Goal: Information Seeking & Learning: Learn about a topic

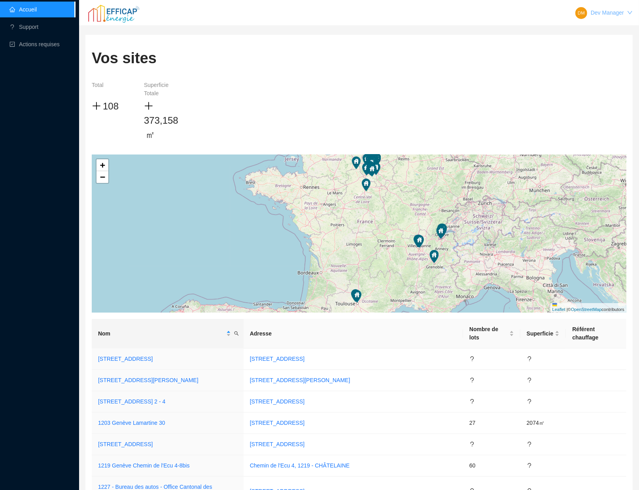
click at [622, 10] on link "Dev Manager" at bounding box center [607, 12] width 33 height 6
click at [610, 26] on span "Se déconnecter" at bounding box center [606, 30] width 39 height 8
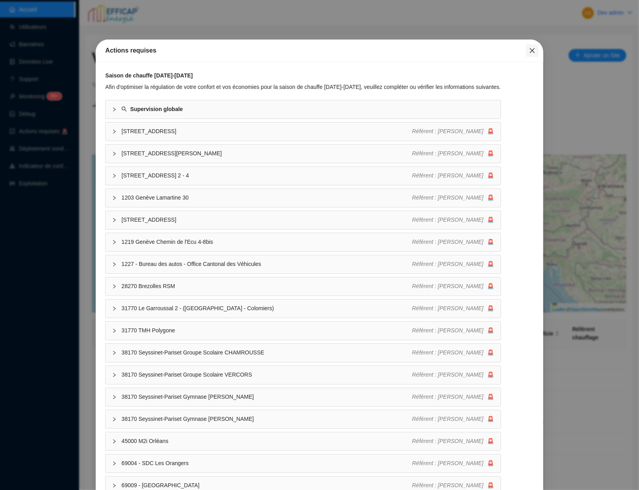
click at [533, 50] on icon "close" at bounding box center [532, 50] width 6 height 6
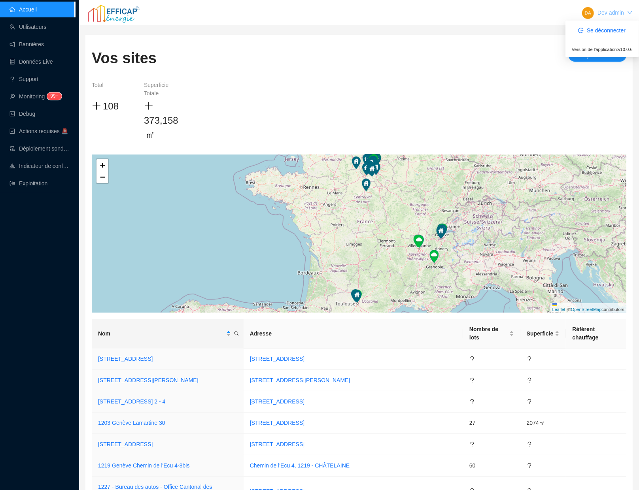
click at [603, 15] on link "Dev admin" at bounding box center [610, 12] width 26 height 6
click at [603, 28] on span "Se déconnecter" at bounding box center [606, 30] width 39 height 8
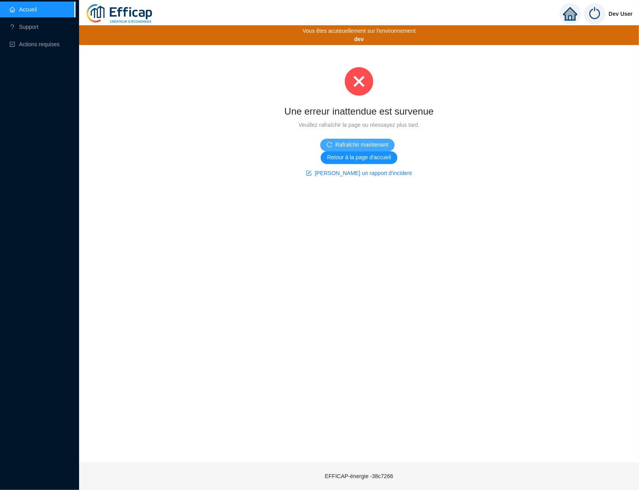
click at [348, 146] on span "Rafraîchir maintenant" at bounding box center [361, 145] width 53 height 8
click at [596, 14] on img at bounding box center [594, 13] width 21 height 21
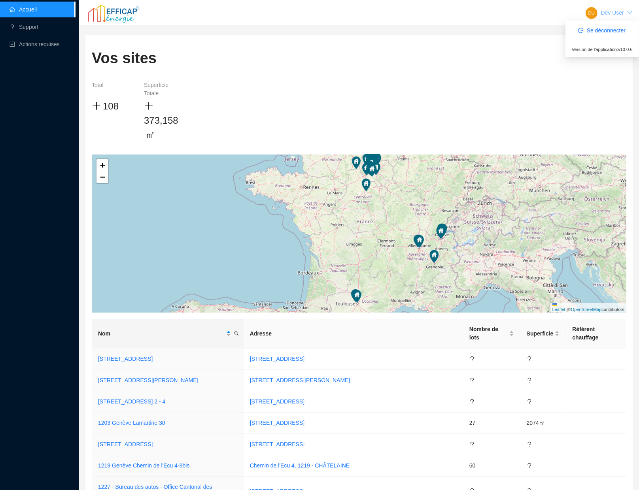
click at [610, 10] on link "Dev User" at bounding box center [612, 12] width 23 height 6
click at [601, 28] on span "Se déconnecter" at bounding box center [606, 30] width 39 height 8
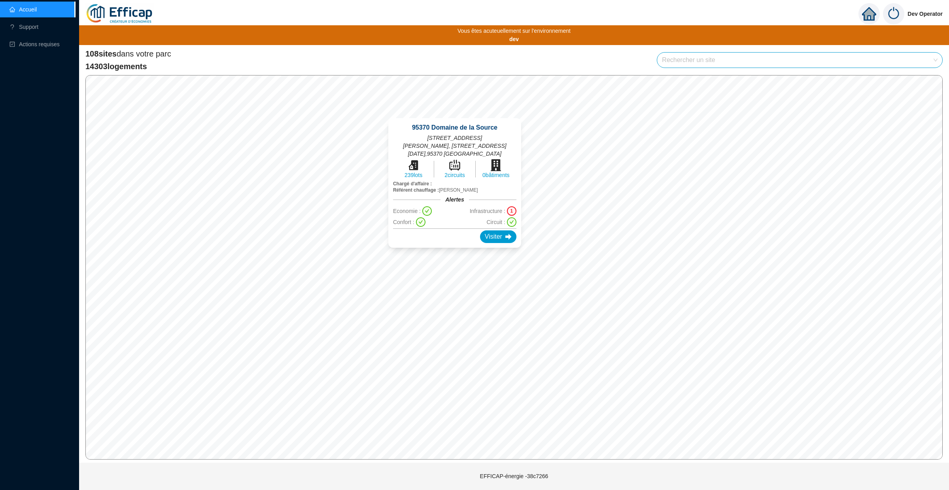
click at [511, 206] on div "1" at bounding box center [511, 210] width 9 height 9
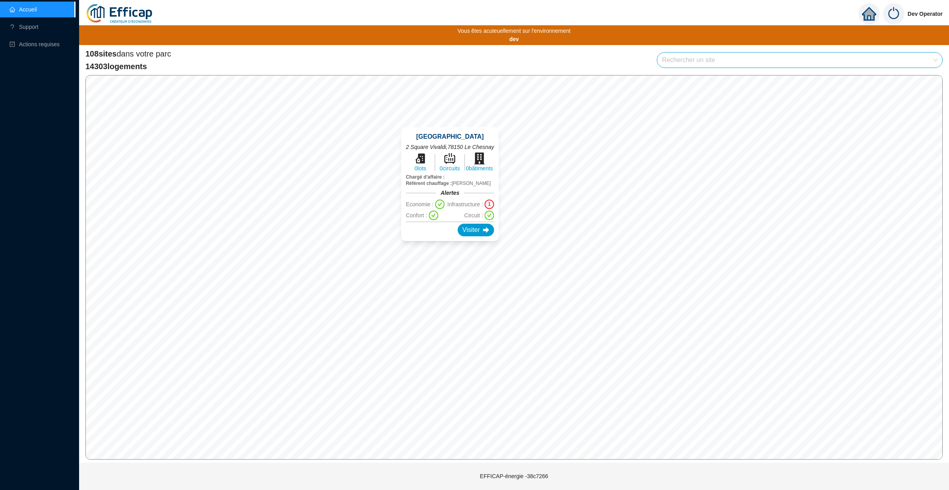
click at [456, 125] on div "[GEOGRAPHIC_DATA] [STREET_ADDRESS] 0 lots 0 circuits 0 bâtiments Chargé d'affai…" at bounding box center [449, 184] width 117 height 133
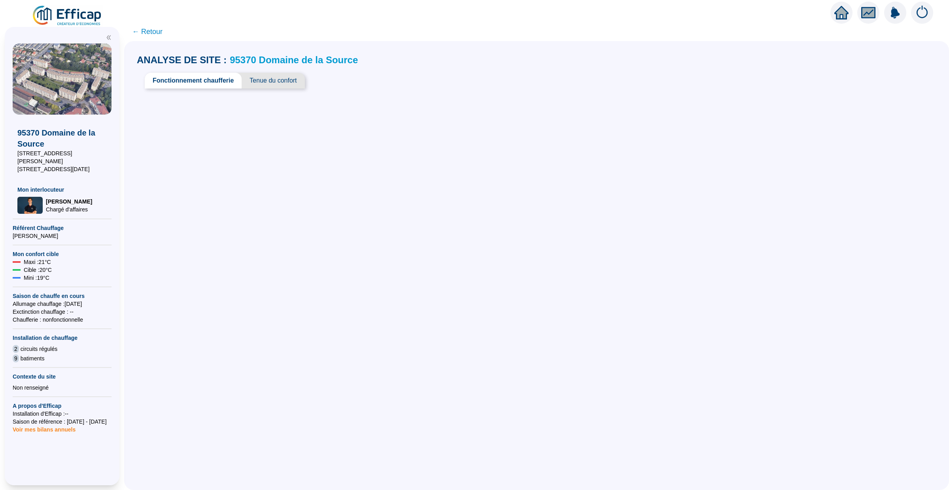
click at [276, 79] on span "Tenue du confort" at bounding box center [272, 81] width 63 height 16
click at [220, 78] on span "Fonctionnement chaufferie" at bounding box center [190, 81] width 91 height 16
click at [259, 123] on div "ANALYSE DE SITE : 95370 Domaine de la Source Fonctionnement chaufferie Tenue du…" at bounding box center [536, 265] width 824 height 449
click at [149, 32] on span "← Retour" at bounding box center [147, 31] width 30 height 11
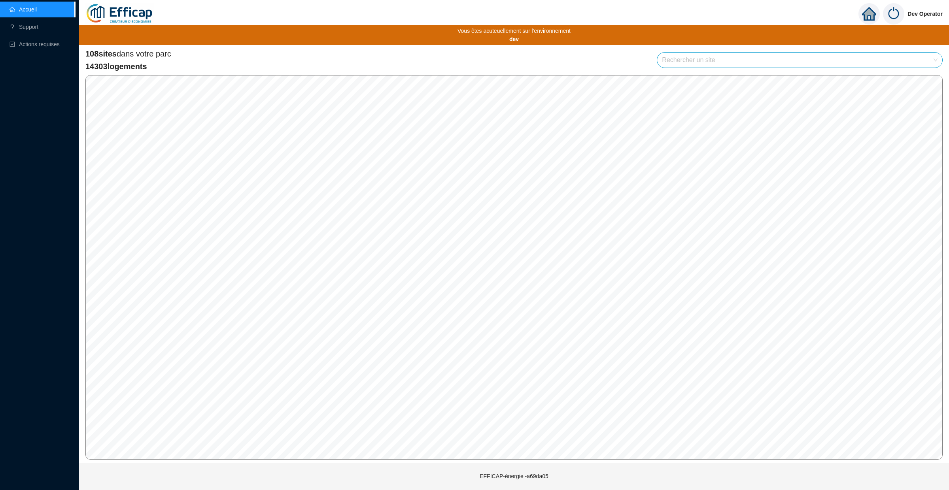
click at [916, 13] on span "Dev Operator" at bounding box center [924, 13] width 35 height 25
click at [894, 17] on img at bounding box center [893, 13] width 21 height 21
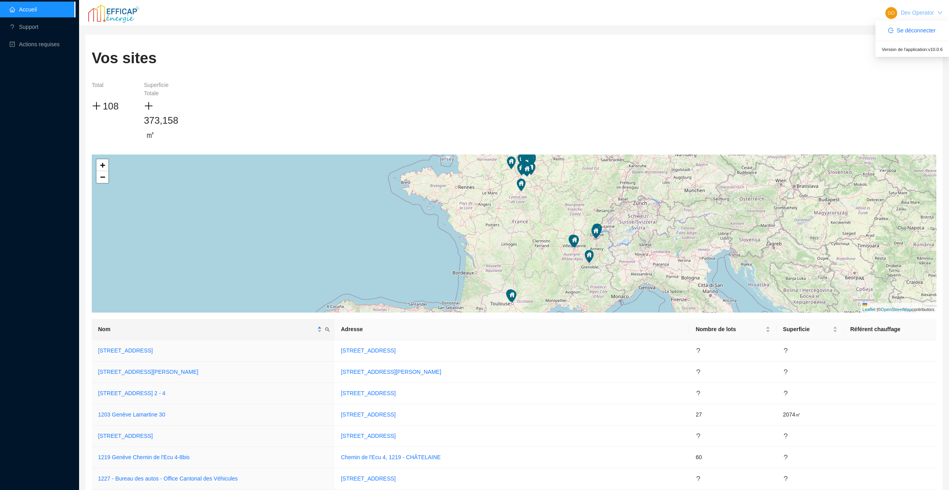
click at [913, 11] on link "Dev Operator" at bounding box center [916, 12] width 33 height 6
click at [904, 18] on div "Dev Operator" at bounding box center [916, 12] width 33 height 25
click at [903, 33] on span "Se déconnecter" at bounding box center [915, 30] width 39 height 8
click at [920, 13] on link "Dev admin" at bounding box center [920, 12] width 26 height 6
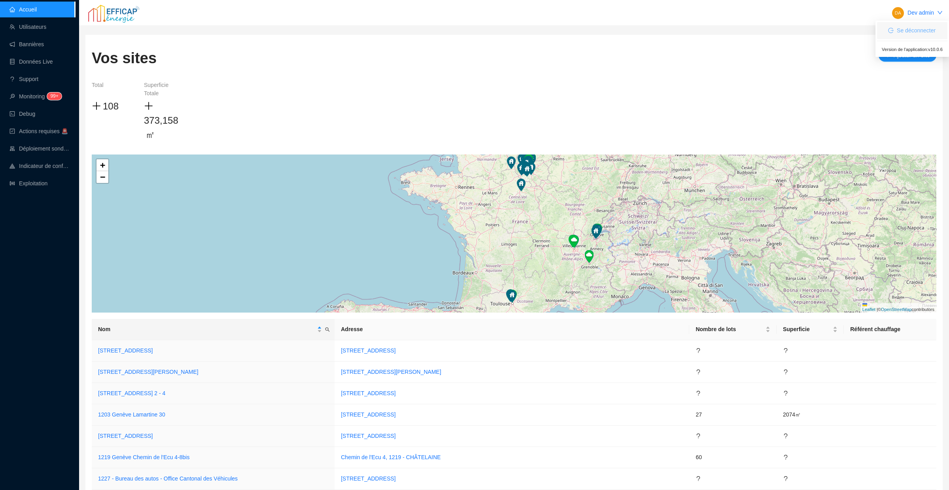
click at [905, 37] on button "Se déconnecter" at bounding box center [911, 31] width 60 height 13
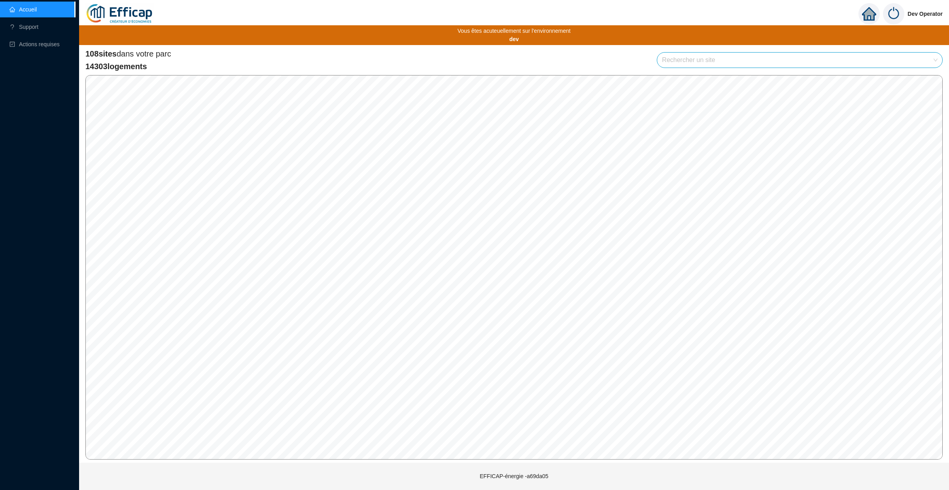
click at [898, 18] on img at bounding box center [893, 13] width 21 height 21
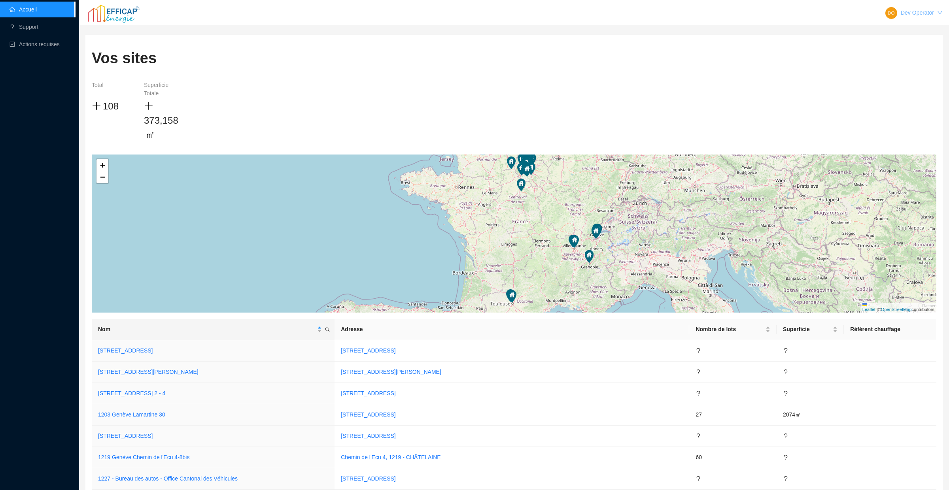
click at [923, 14] on link "Dev Operator" at bounding box center [916, 12] width 33 height 6
click at [908, 41] on li at bounding box center [912, 41] width 70 height 0
click at [908, 36] on button "Se déconnecter" at bounding box center [911, 31] width 60 height 13
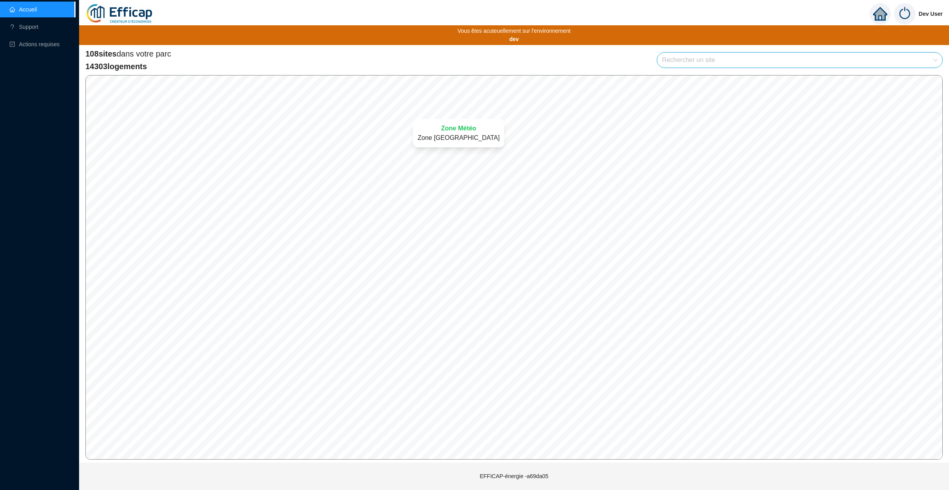
click at [466, 111] on div "Zone Météo Zone [GEOGRAPHIC_DATA]" at bounding box center [458, 132] width 110 height 47
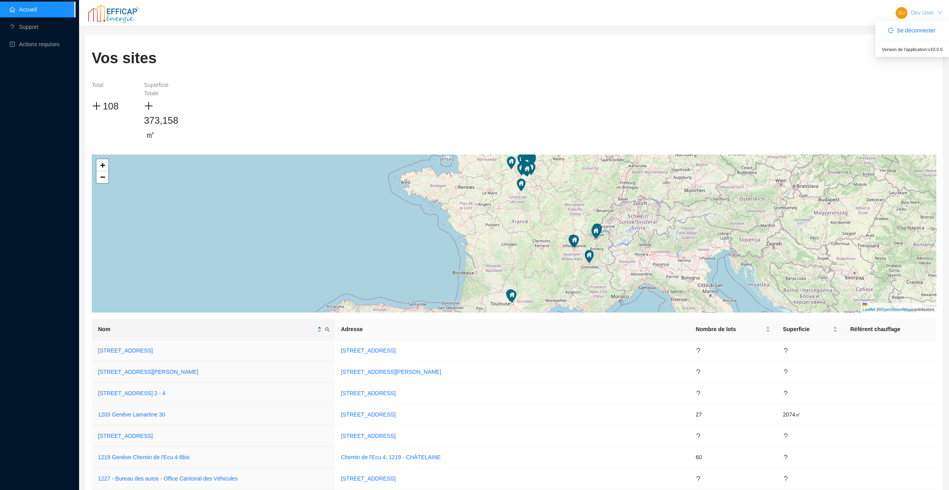
click at [924, 10] on link "Dev User" at bounding box center [922, 12] width 23 height 6
click at [917, 16] on span "Dev User" at bounding box center [922, 13] width 23 height 8
click at [907, 28] on span "Se déconnecter" at bounding box center [915, 30] width 39 height 8
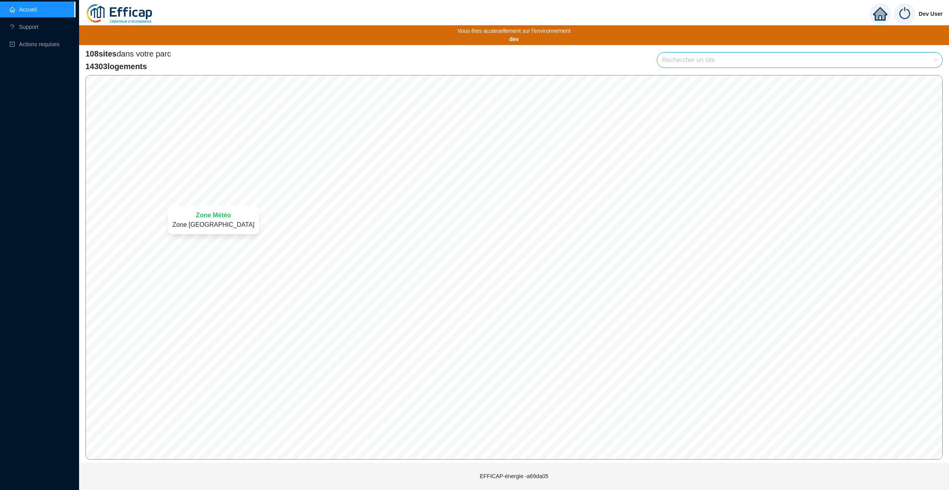
click at [217, 200] on div "Zone Météo Zone [GEOGRAPHIC_DATA]" at bounding box center [213, 219] width 110 height 47
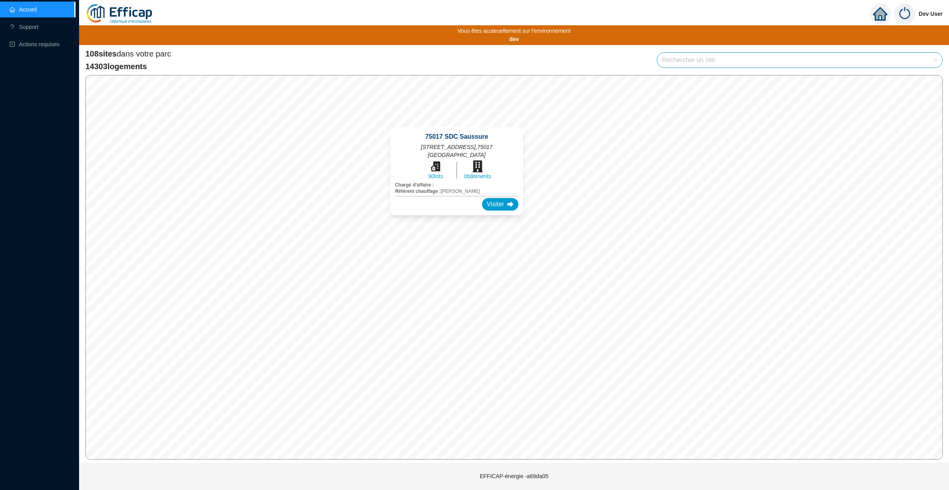
click at [457, 121] on div "75017 SDC Saussure 152-154 rue de Saussure , 75017 Paris 90 lots 0 bâtiments Ch…" at bounding box center [457, 171] width 152 height 107
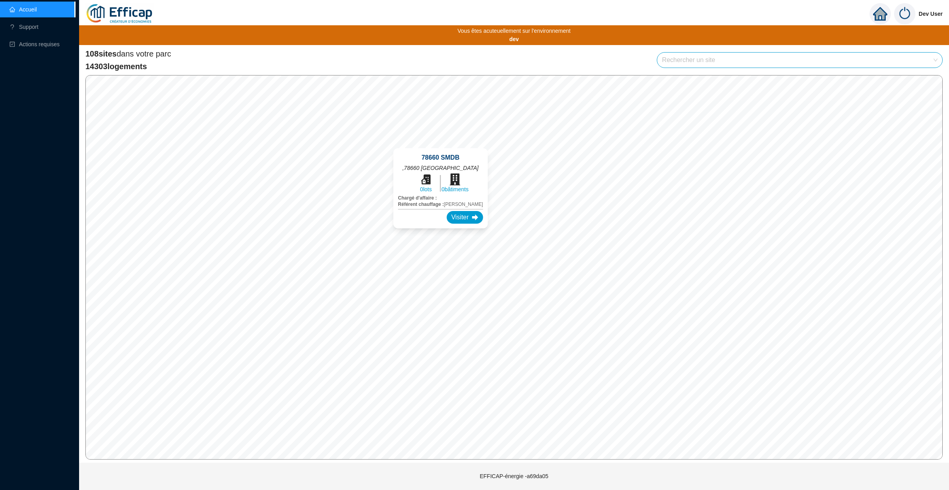
click at [441, 141] on div "78660 SMDB , 78660 Saint-Martin-de-Bréthencourt 0 lots 0 bâtiments Chargé d'aff…" at bounding box center [440, 188] width 113 height 99
click at [475, 208] on div "Visiter" at bounding box center [488, 214] width 36 height 13
click at [905, 15] on img at bounding box center [904, 13] width 21 height 21
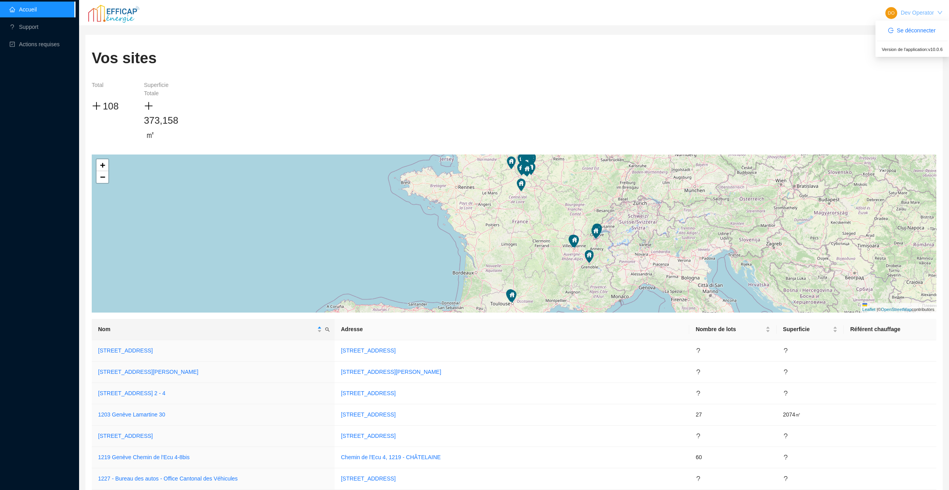
click at [915, 14] on link "Dev Operator" at bounding box center [916, 12] width 33 height 6
click at [911, 25] on button "Se déconnecter" at bounding box center [911, 31] width 60 height 13
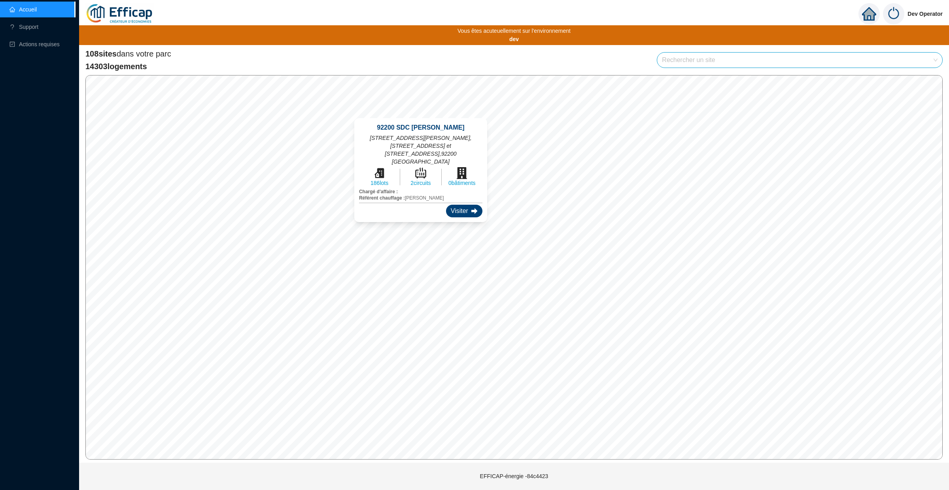
click at [469, 205] on div "Visiter" at bounding box center [464, 211] width 36 height 13
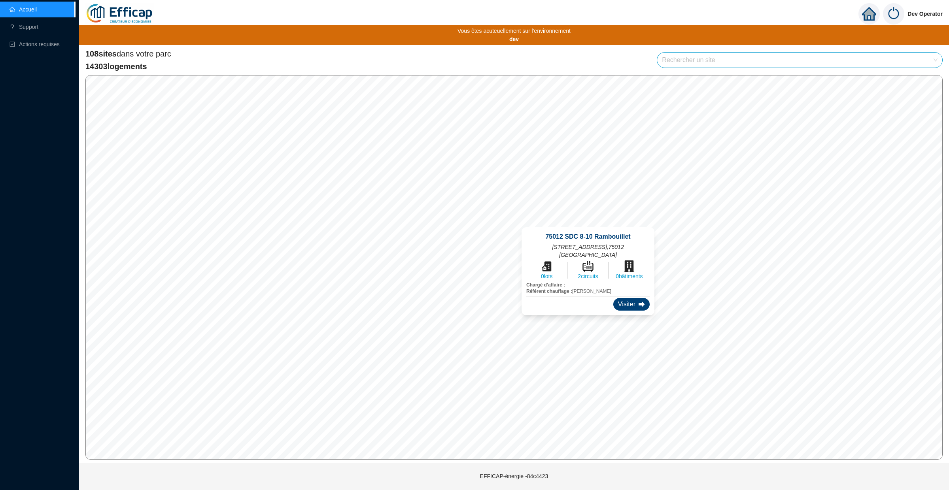
click at [613, 298] on div "Visiter" at bounding box center [631, 304] width 36 height 13
click at [447, 58] on div "108 sites dans votre parc 14303 logements Rechercher un site" at bounding box center [513, 60] width 857 height 24
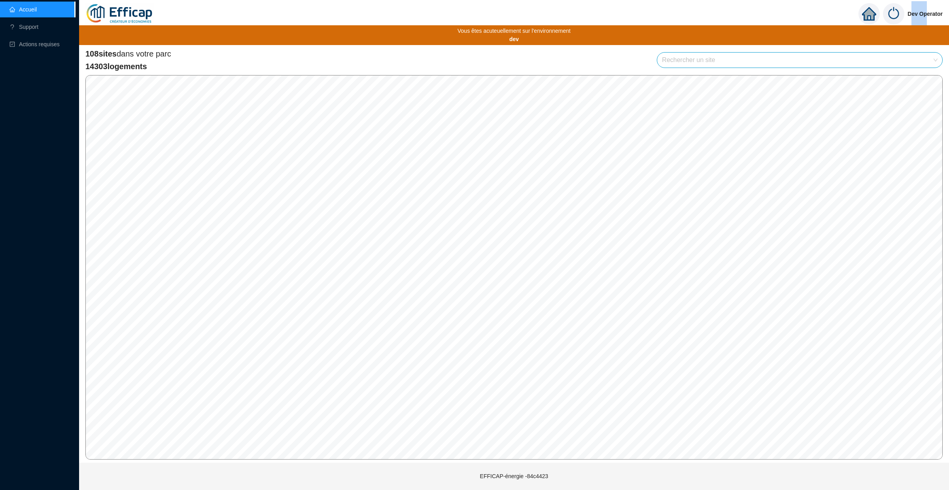
drag, startPoint x: 911, startPoint y: 14, endPoint x: 926, endPoint y: 14, distance: 14.2
click at [926, 14] on span "Dev Operator" at bounding box center [924, 13] width 35 height 25
click at [717, 24] on div "Dev Operator" at bounding box center [514, 14] width 870 height 28
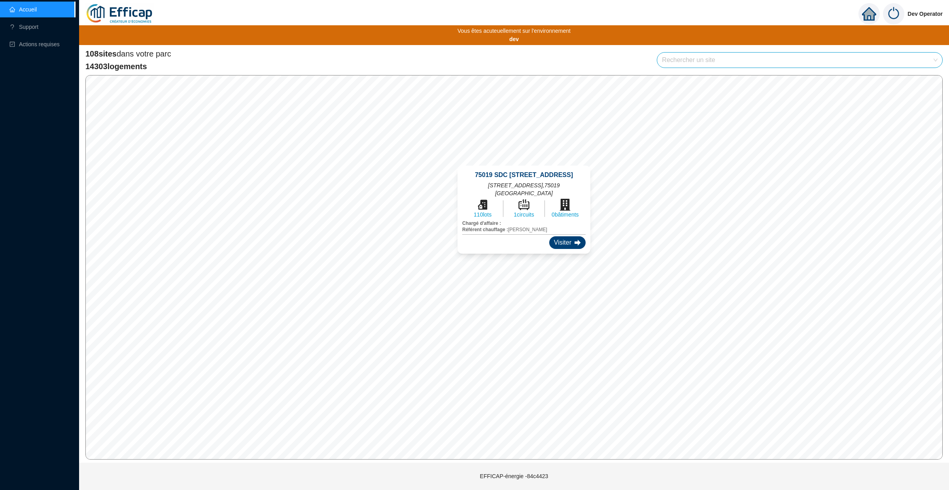
click at [549, 237] on div "Visiter" at bounding box center [567, 242] width 36 height 13
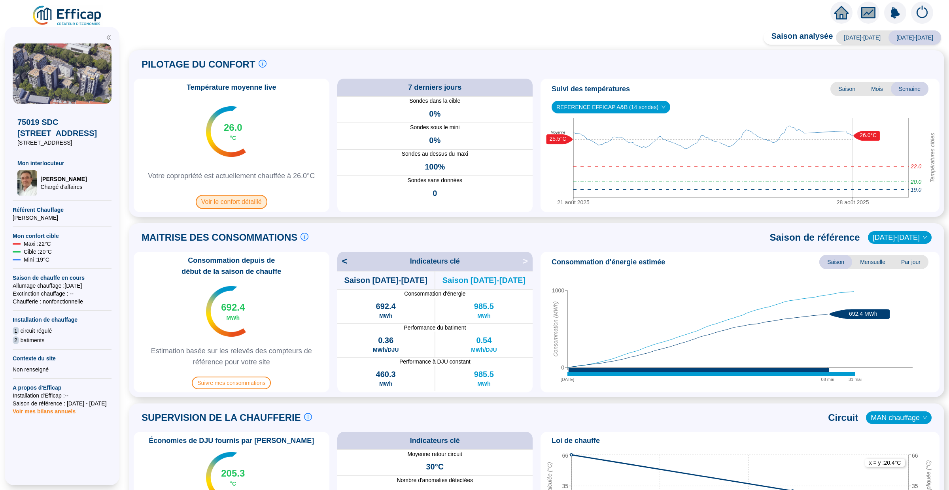
click at [236, 202] on span "Voir le confort détaillé" at bounding box center [232, 202] width 72 height 14
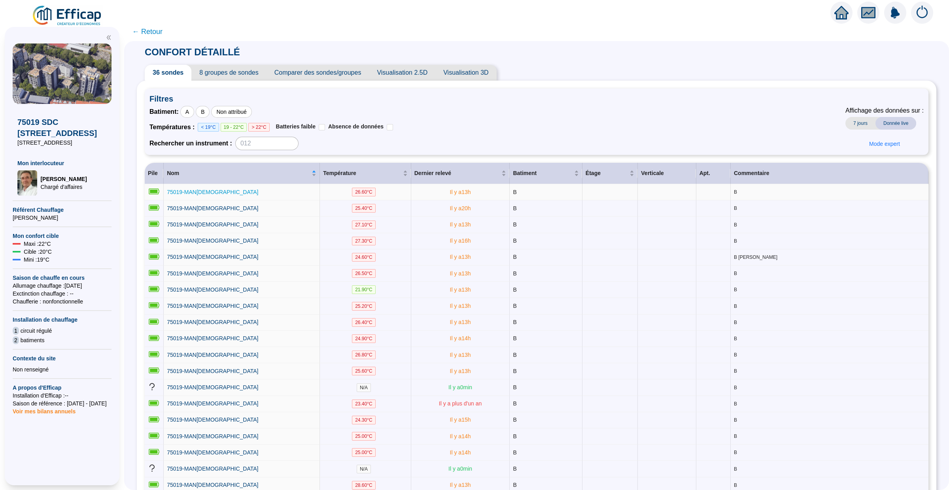
click at [179, 189] on span "75019-MAN01" at bounding box center [212, 192] width 91 height 6
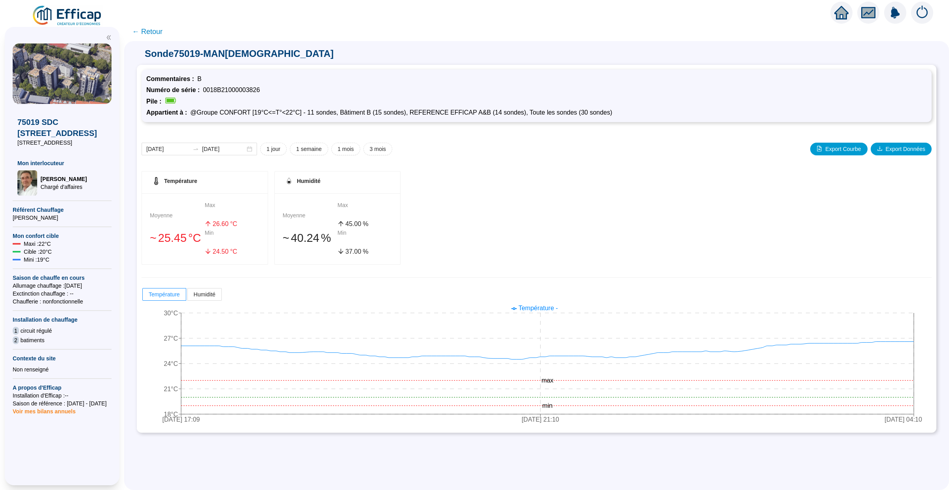
click at [142, 31] on span "← Retour" at bounding box center [147, 31] width 30 height 11
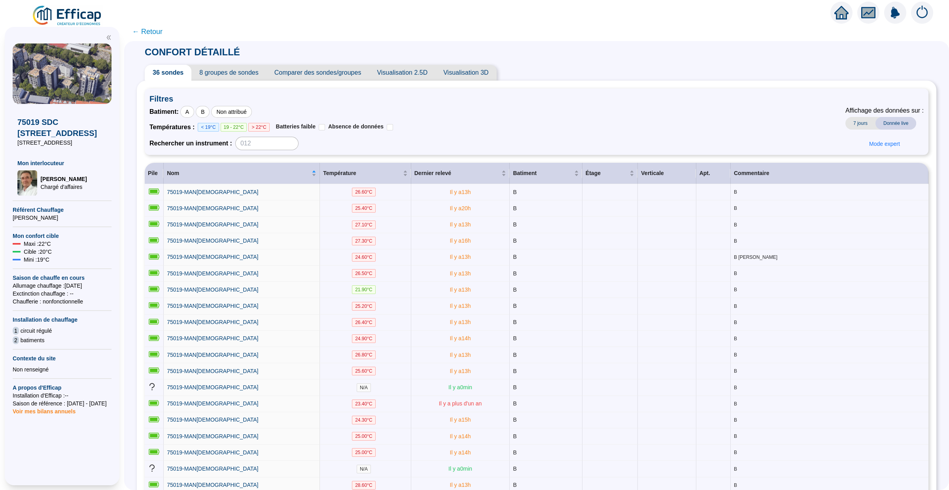
click at [292, 74] on span "Comparer des sondes/groupes" at bounding box center [317, 73] width 103 height 16
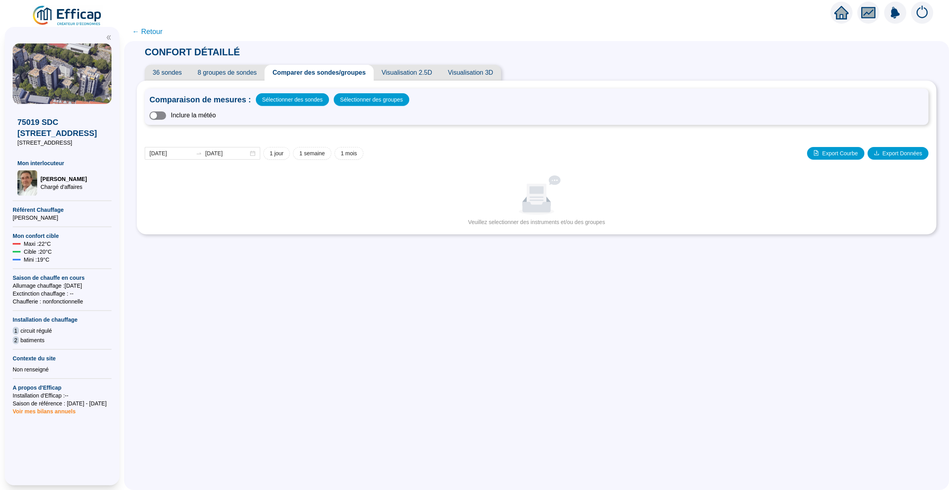
click at [162, 116] on span "button" at bounding box center [157, 115] width 17 height 8
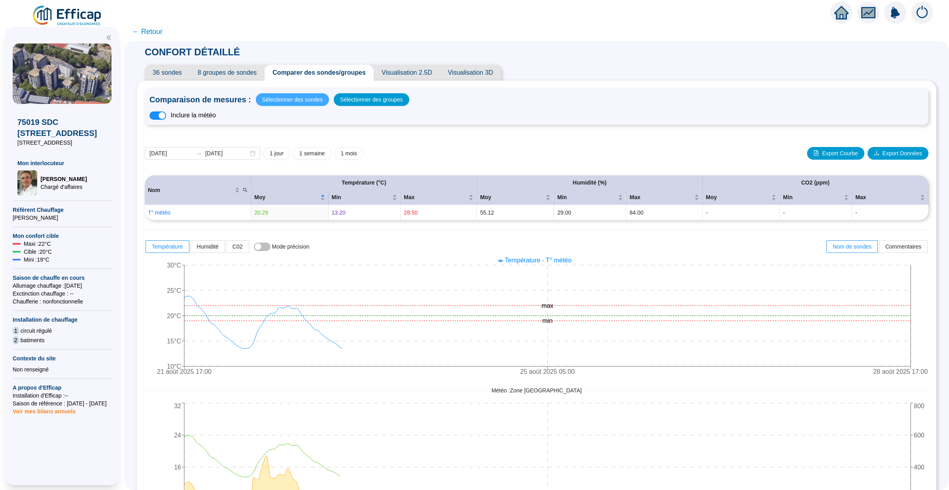
click at [292, 100] on span "Sélectionner des sondes" at bounding box center [292, 99] width 60 height 11
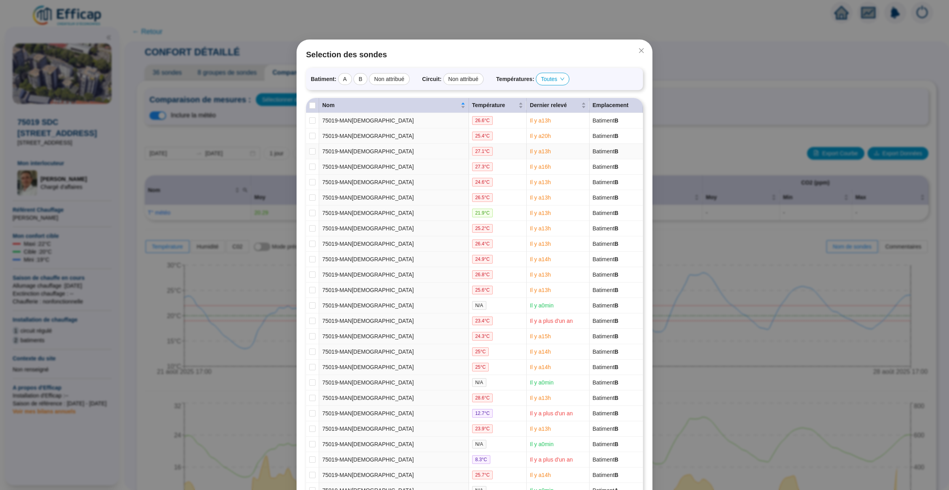
click at [323, 152] on td "75019-MAN03" at bounding box center [394, 151] width 150 height 15
click at [308, 153] on td at bounding box center [312, 151] width 13 height 15
click at [311, 172] on td at bounding box center [312, 166] width 13 height 15
click at [312, 182] on input "checkbox" at bounding box center [312, 182] width 6 height 6
checkbox input "true"
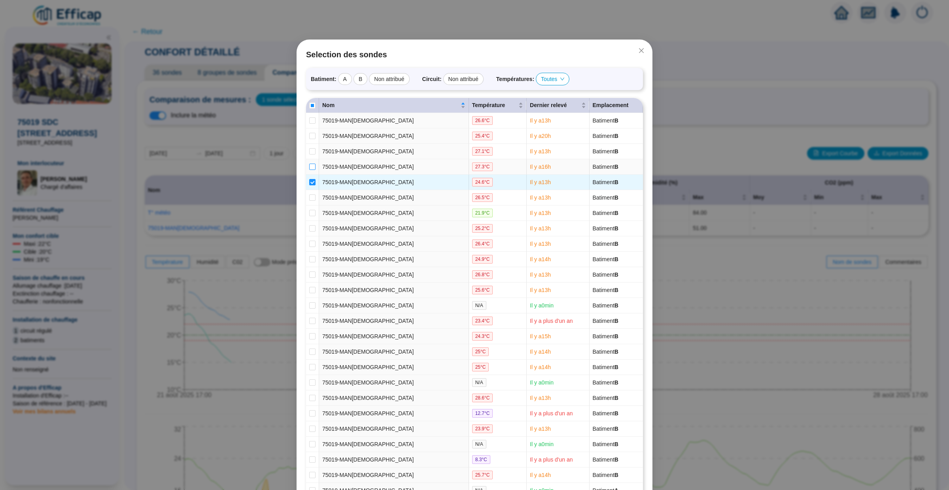
click at [312, 168] on input "checkbox" at bounding box center [312, 167] width 6 height 6
checkbox input "true"
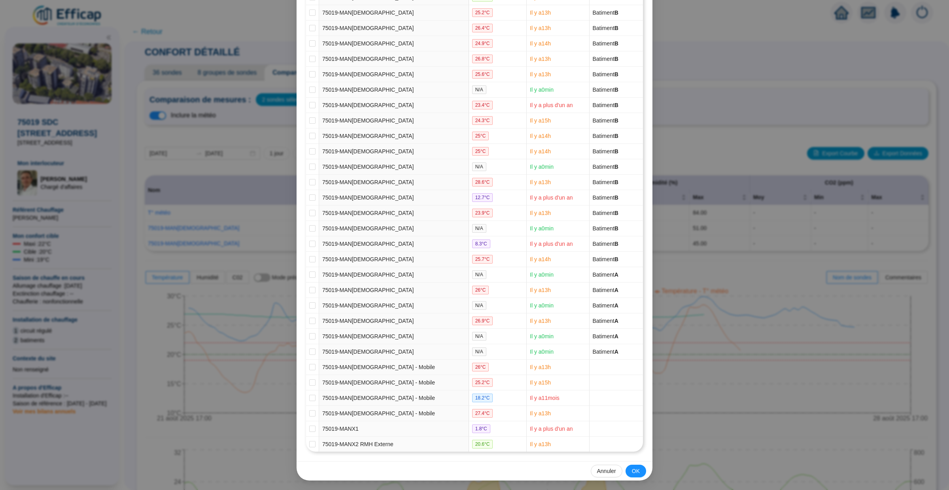
click at [724, 226] on div "Selection des sondes Batiment : A B Non attribué Circuit : Non attribué Tempéra…" at bounding box center [474, 245] width 949 height 490
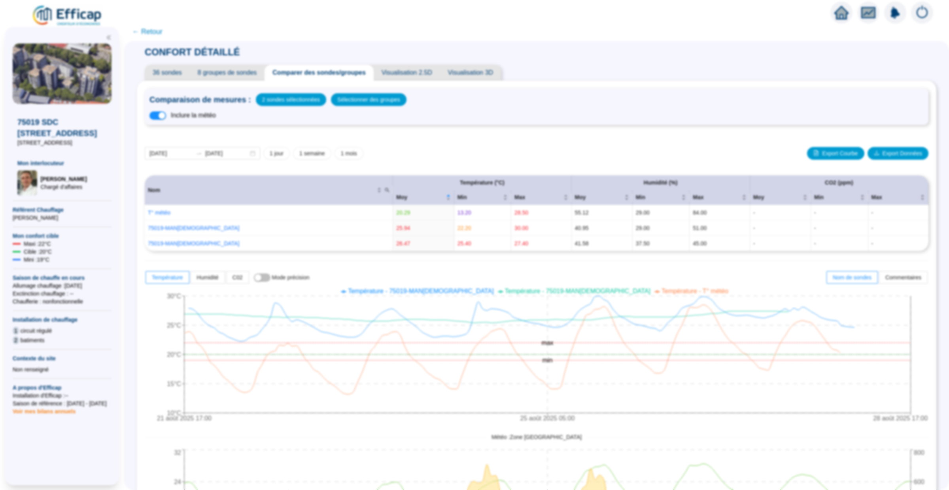
scroll to position [187, 0]
click at [350, 95] on span "Sélectionner des groupes" at bounding box center [368, 99] width 63 height 11
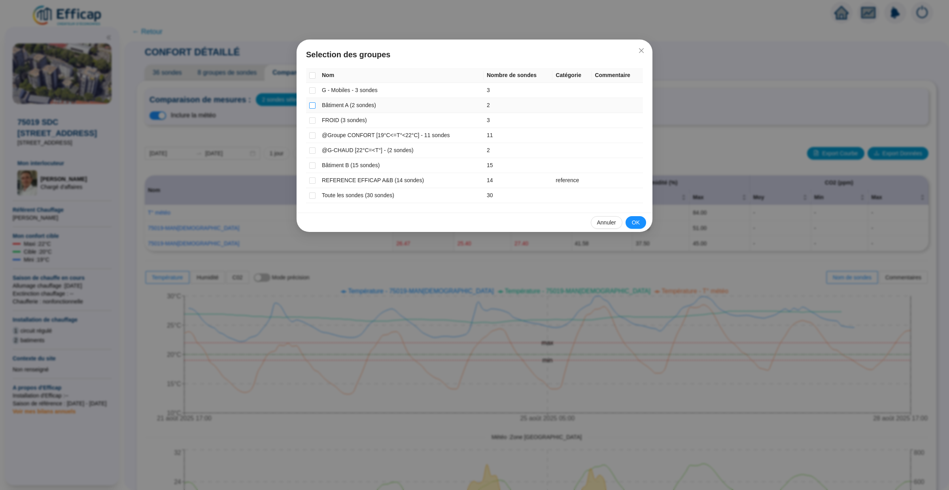
click at [311, 107] on input "checkbox" at bounding box center [312, 105] width 6 height 6
checkbox input "true"
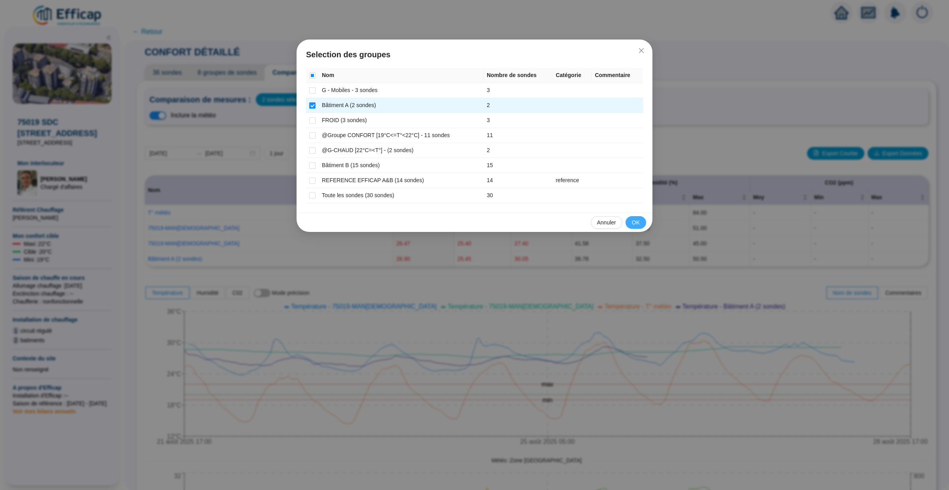
click at [638, 220] on span "OK" at bounding box center [636, 223] width 8 height 8
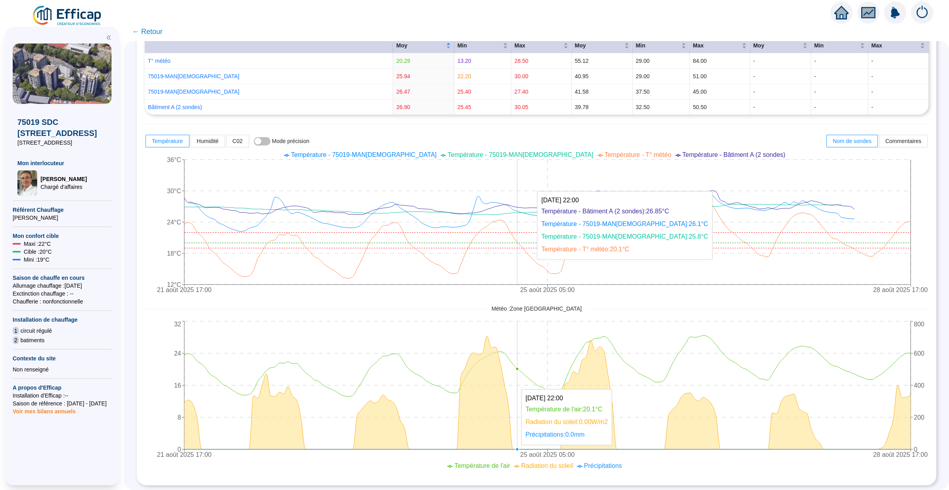
scroll to position [0, 0]
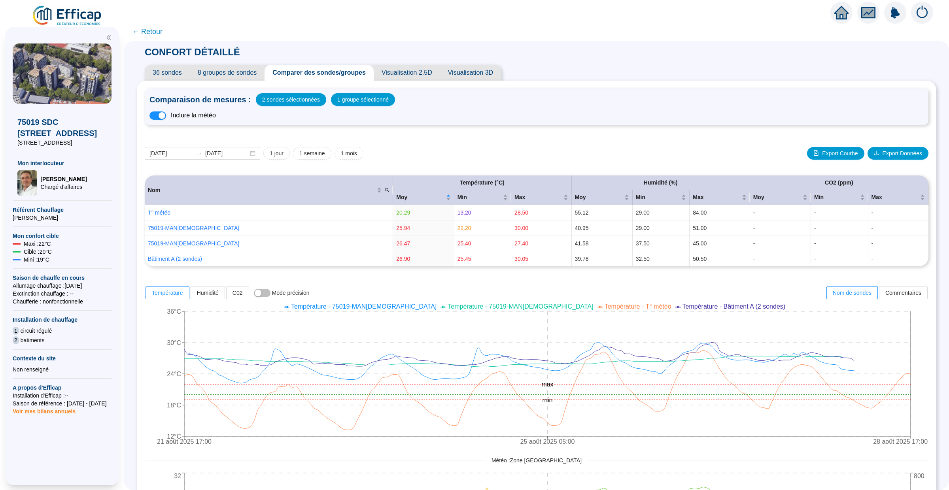
click at [414, 75] on span "Visualisation 2.5D" at bounding box center [407, 73] width 66 height 16
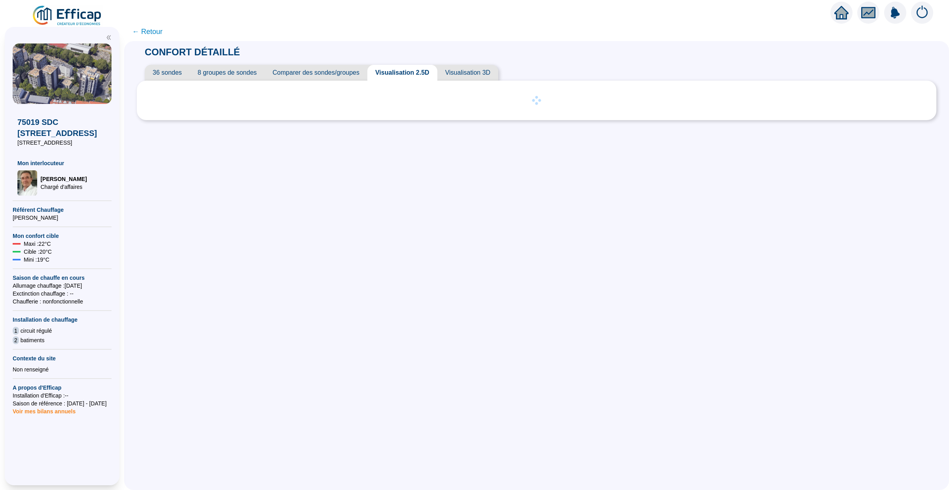
click at [228, 66] on span "8 groupes de sondes" at bounding box center [227, 73] width 75 height 16
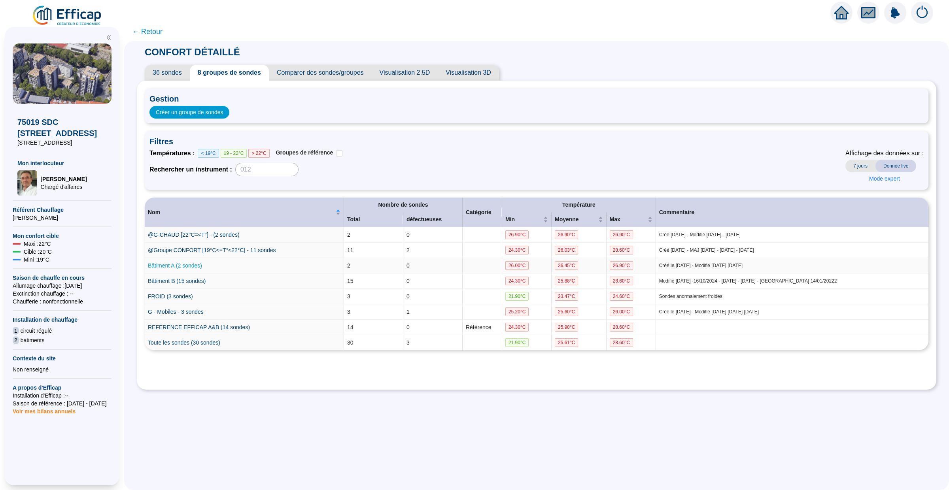
click at [190, 267] on link "Bâtiment A (2 sondes)" at bounding box center [175, 265] width 54 height 6
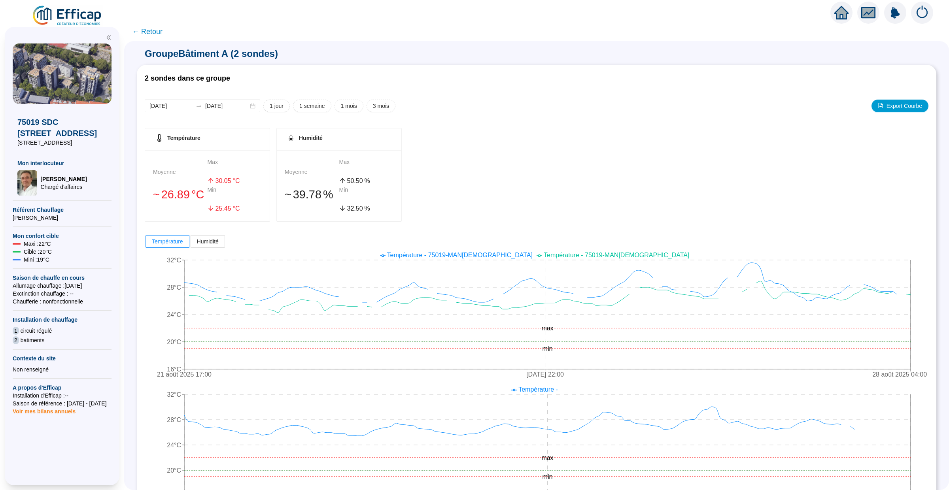
click at [154, 32] on span "← Retour" at bounding box center [147, 31] width 30 height 11
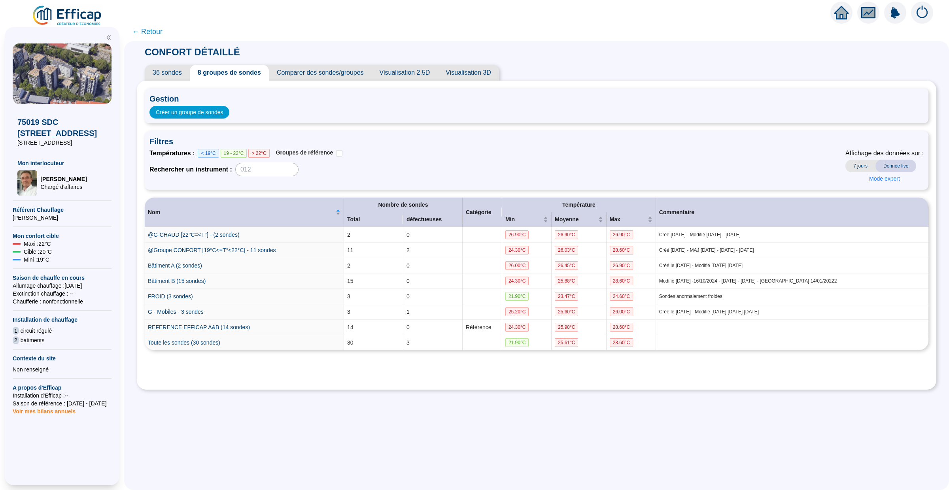
click at [151, 31] on span "← Retour" at bounding box center [147, 31] width 30 height 11
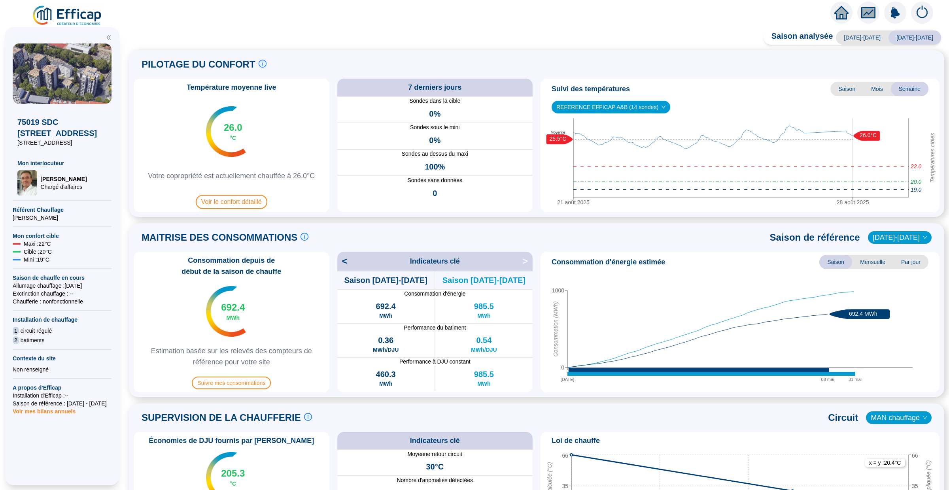
click at [838, 14] on icon "home" at bounding box center [841, 12] width 14 height 11
drag, startPoint x: 457, startPoint y: 123, endPoint x: 475, endPoint y: 125, distance: 18.6
click at [475, 125] on div "Sondes dans la cible 0% Sondes sous le mini 0% Sondes au dessus du maxi 100% So…" at bounding box center [435, 154] width 196 height 116
click at [847, 10] on icon "home" at bounding box center [841, 13] width 14 height 14
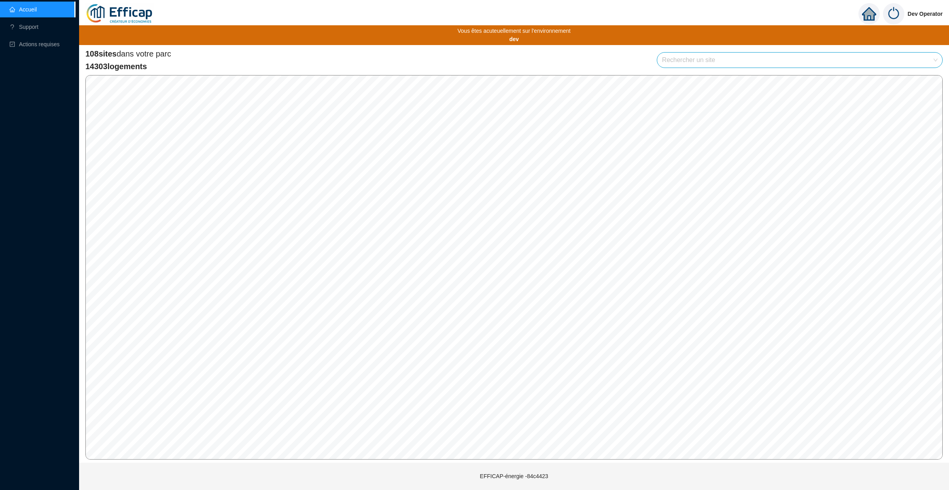
click at [269, 470] on div "Dev Operator Vous êtes acuteuellement sur l'environnement dev 108 sites dans vo…" at bounding box center [514, 245] width 870 height 490
click at [439, 225] on div "SdC Les Esterelles 10-18 rue du docteur Flament , 95176 Cormeilles en Parisis 8…" at bounding box center [439, 276] width 152 height 107
click at [504, 286] on div "75019 SDC Hauts des Buttes Chaumont 19 rue des Annelets , 75019 Paris 222 lots …" at bounding box center [524, 232] width 152 height 117
click at [547, 270] on div "Visiter" at bounding box center [546, 270] width 36 height 13
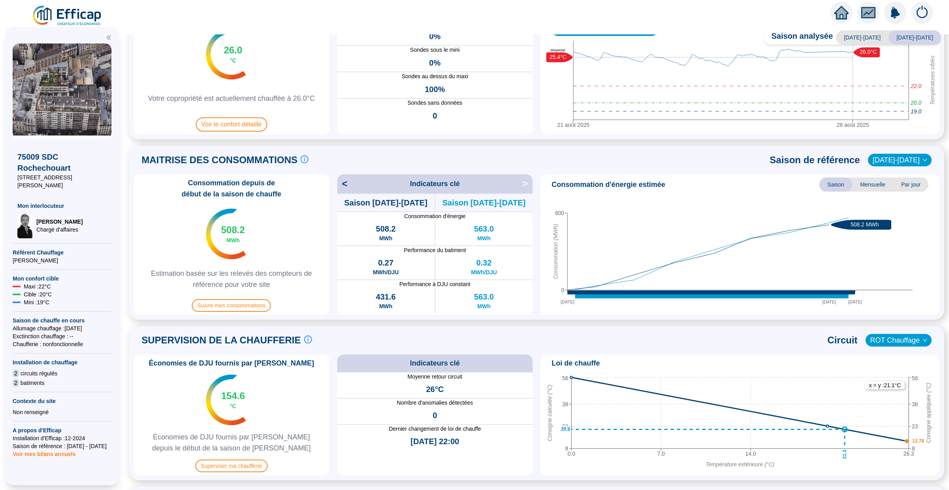
scroll to position [94, 0]
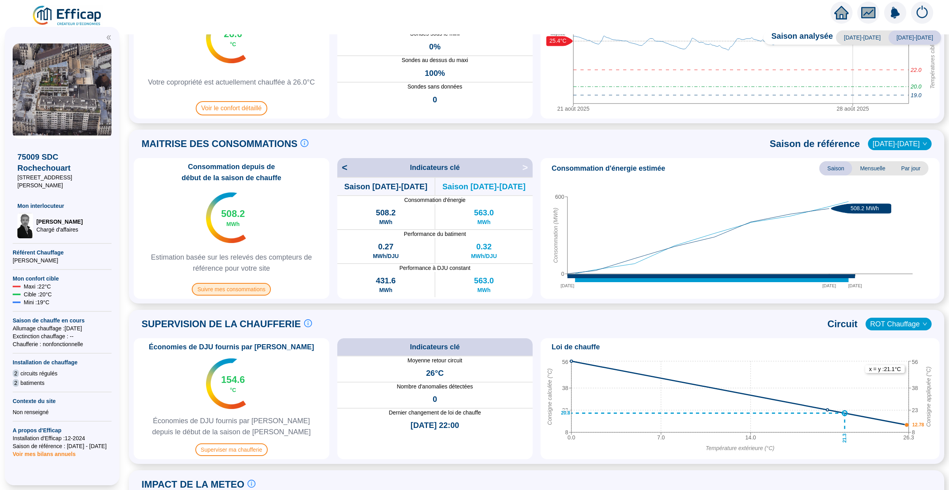
click at [256, 285] on span "Suivre mes consommations" at bounding box center [231, 289] width 79 height 13
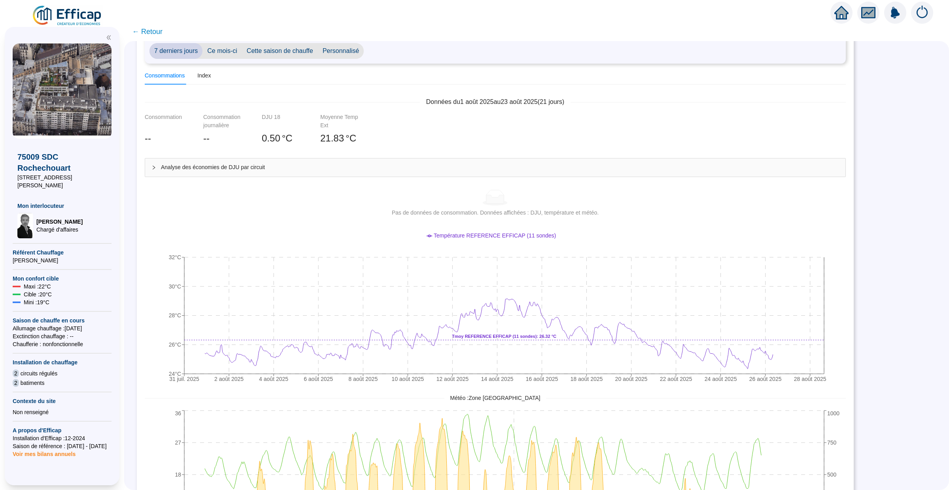
scroll to position [184, 0]
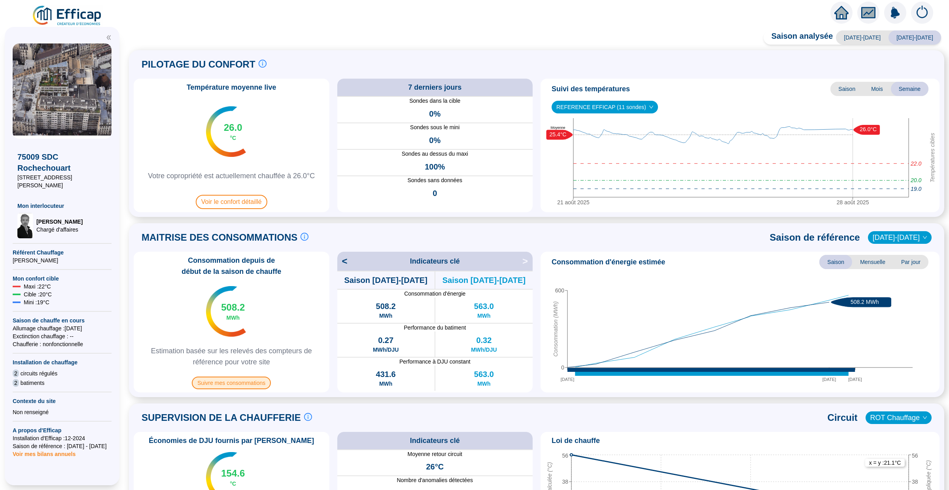
click at [244, 385] on span "Suivre mes consommations" at bounding box center [231, 383] width 79 height 13
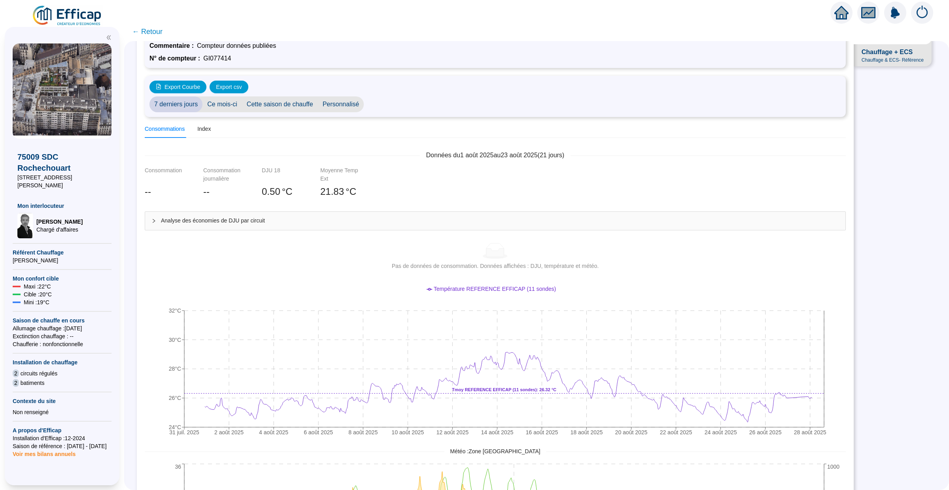
scroll to position [30, 0]
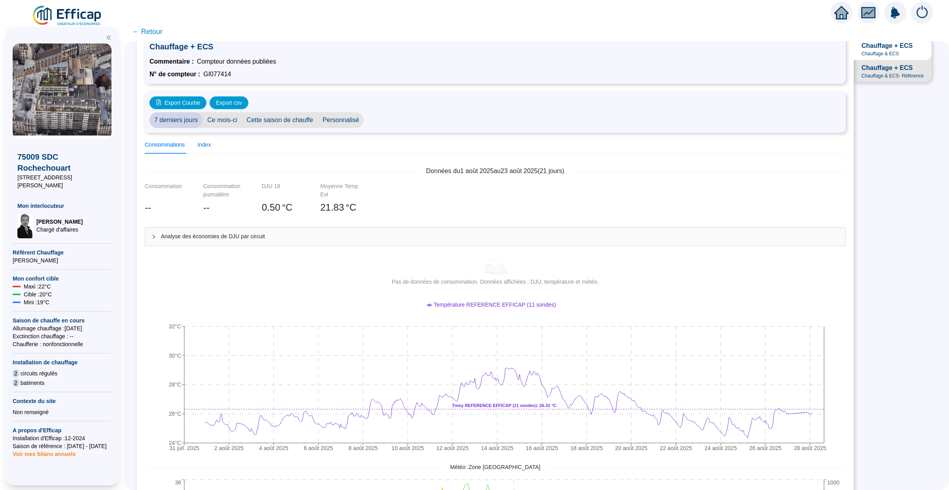
click at [210, 141] on div "Index" at bounding box center [203, 145] width 13 height 8
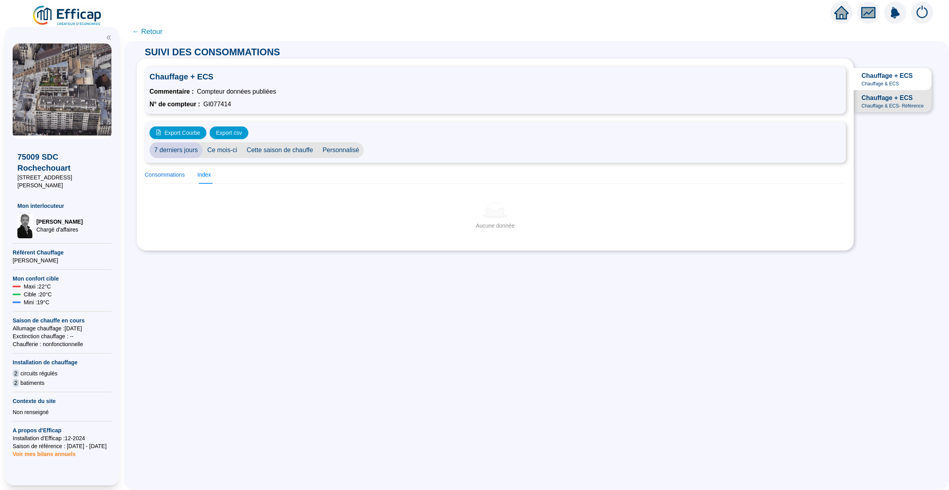
click at [161, 171] on div "Consommations" at bounding box center [165, 175] width 40 height 8
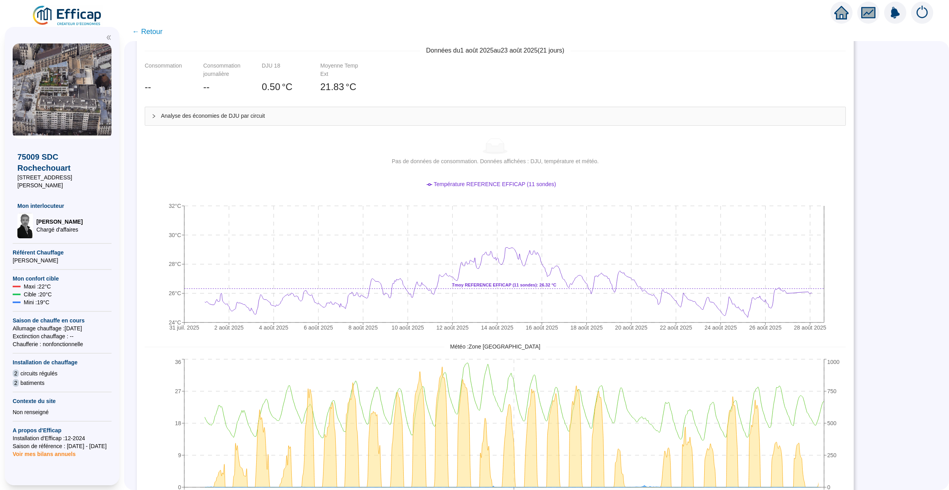
scroll to position [125, 0]
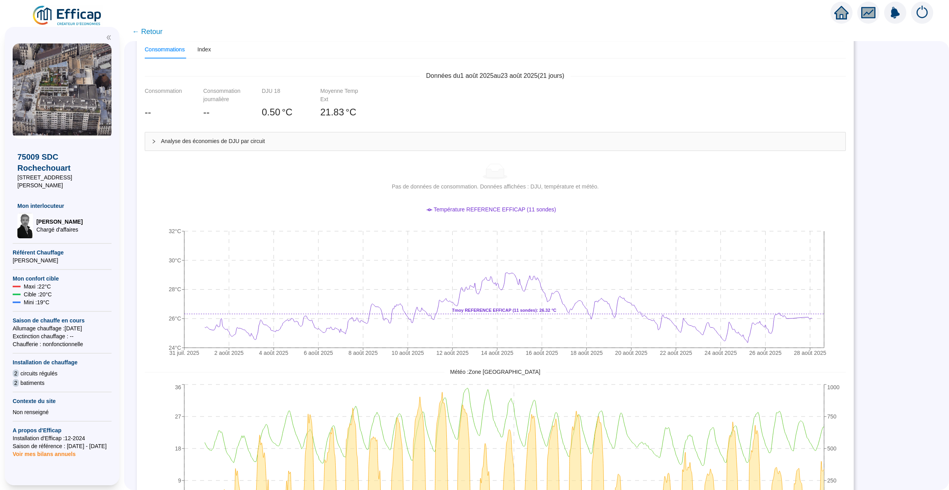
click at [240, 144] on span "Analyse des économies de DJU par circuit" at bounding box center [500, 141] width 678 height 8
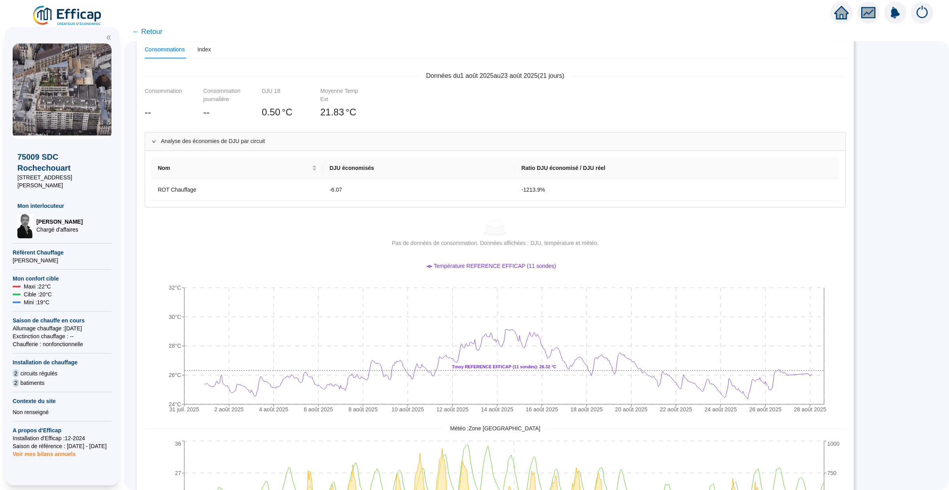
click at [834, 15] on icon "home" at bounding box center [841, 13] width 14 height 14
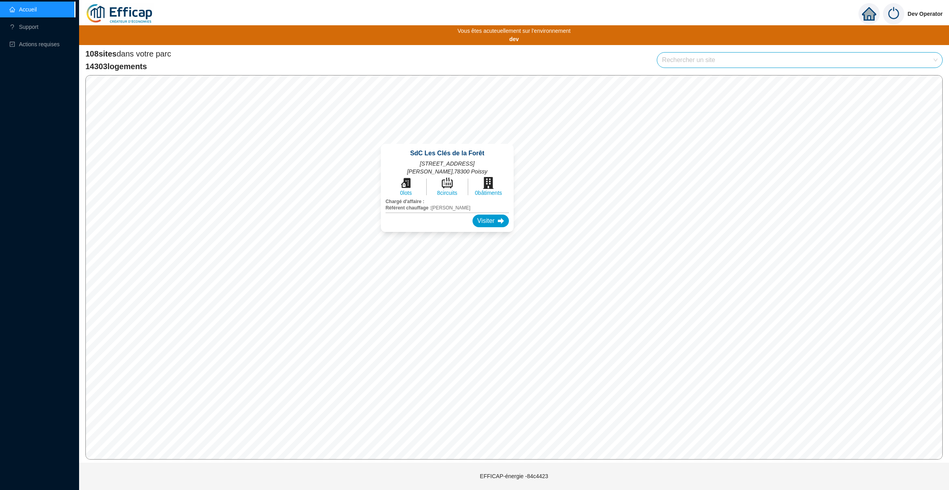
click at [450, 138] on div "SdC Les Clés de la Forêt 80 Avenue Fernand Lefebre , 78300 Poissy 0 lots 8 circ…" at bounding box center [447, 187] width 152 height 107
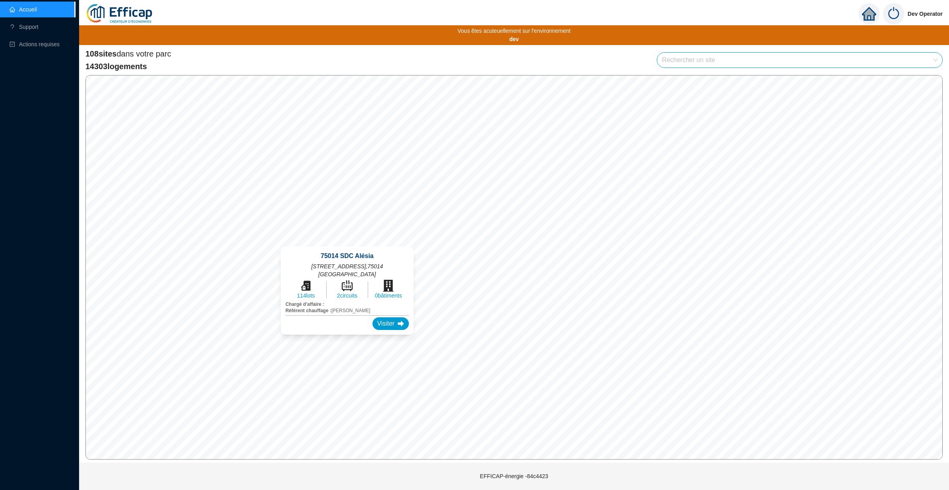
click at [376, 322] on div "75014 SDC Alésia 92 rue d'Alesia , 75014 PARIS 114 lots 2 circuits 0 bâtiments …" at bounding box center [347, 291] width 133 height 88
click at [378, 317] on div "Visiter" at bounding box center [390, 323] width 36 height 13
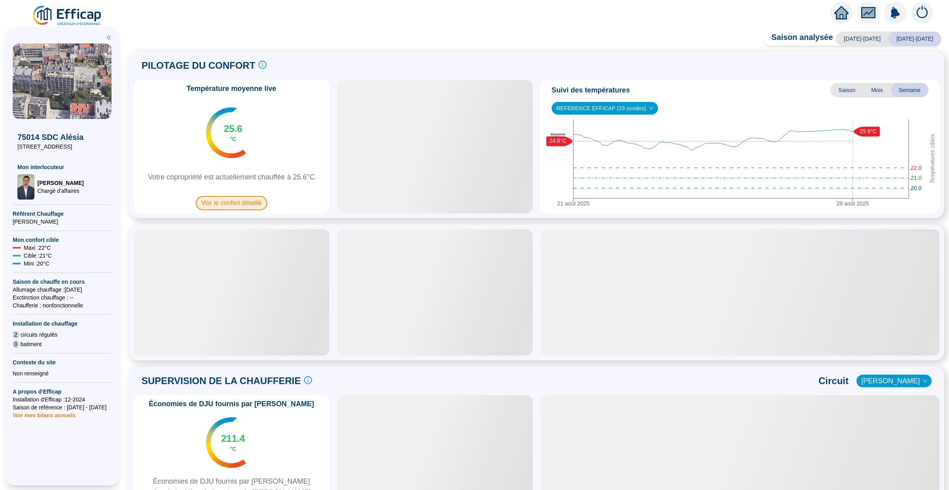
click at [236, 204] on span "Voir le confort détaillé" at bounding box center [232, 203] width 72 height 14
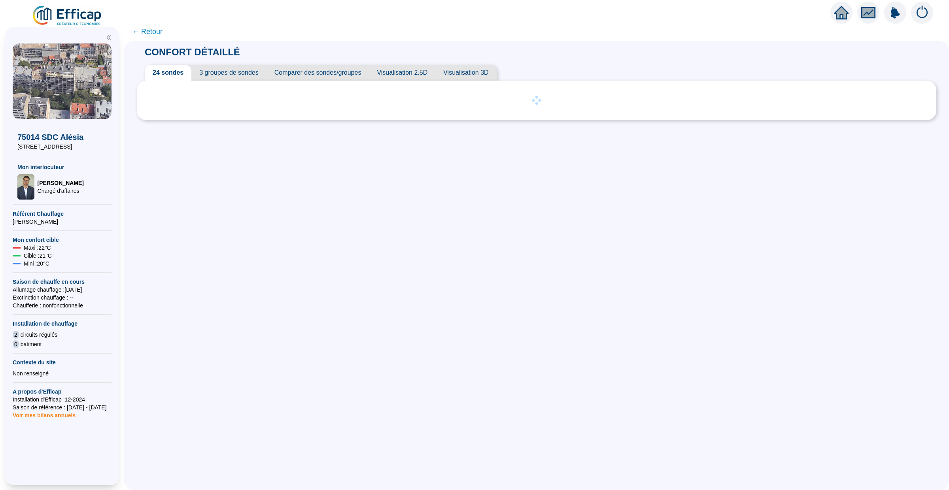
click at [155, 34] on span "← Retour" at bounding box center [147, 31] width 30 height 11
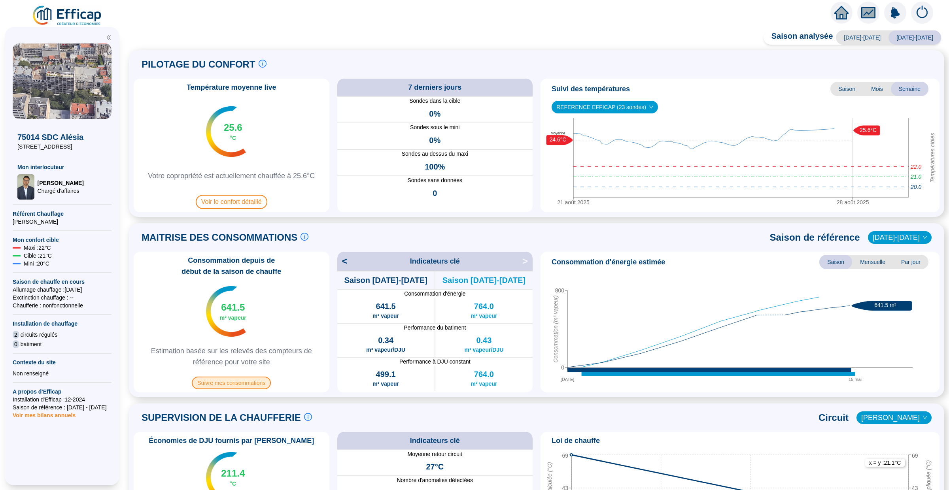
click at [237, 387] on span "Suivre mes consommations" at bounding box center [231, 383] width 79 height 13
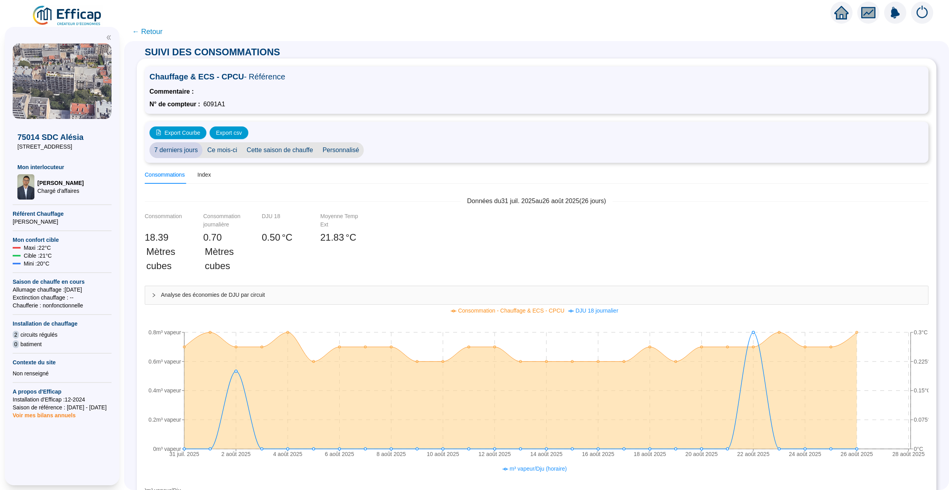
click at [149, 28] on span "← Retour" at bounding box center [147, 31] width 30 height 11
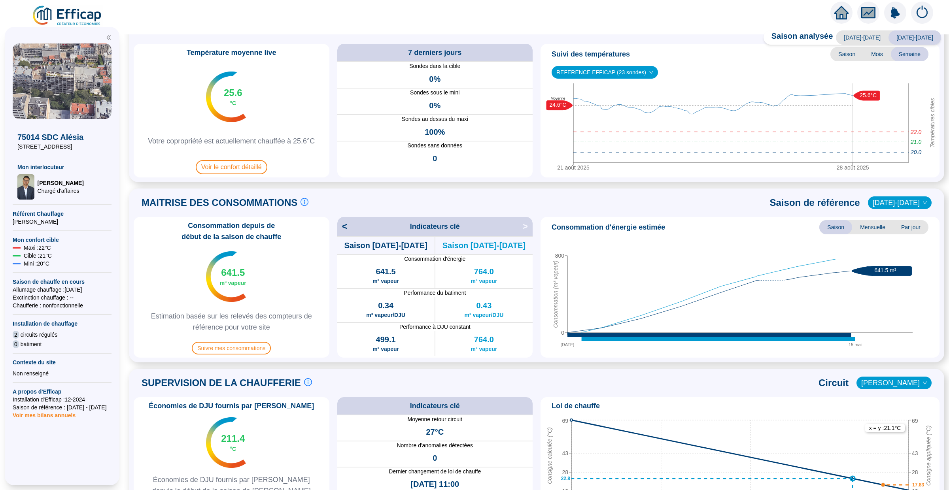
scroll to position [181, 0]
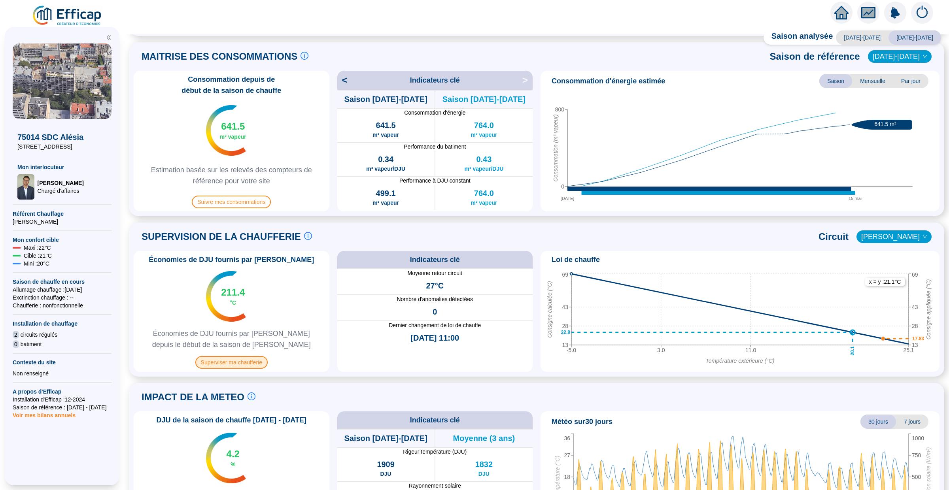
click at [231, 360] on span "Superviser ma chaufferie" at bounding box center [231, 362] width 72 height 13
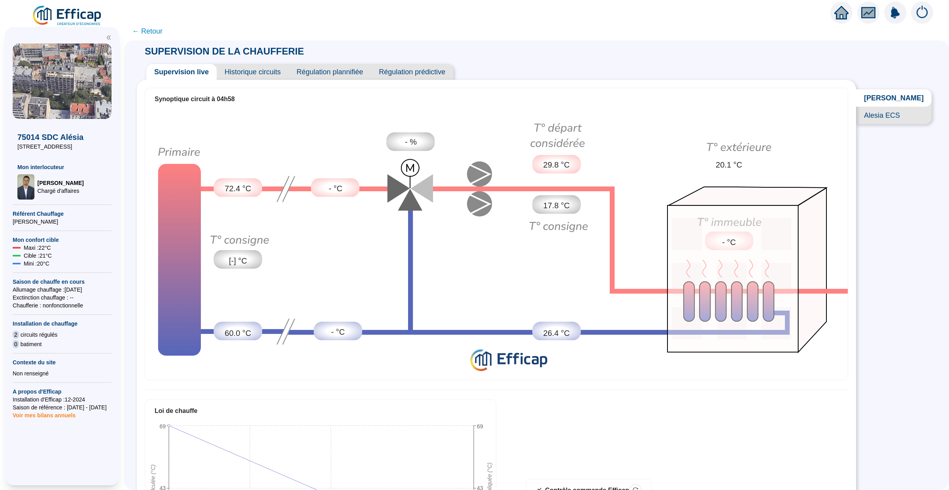
click at [270, 70] on span "Historique circuits" at bounding box center [253, 72] width 72 height 16
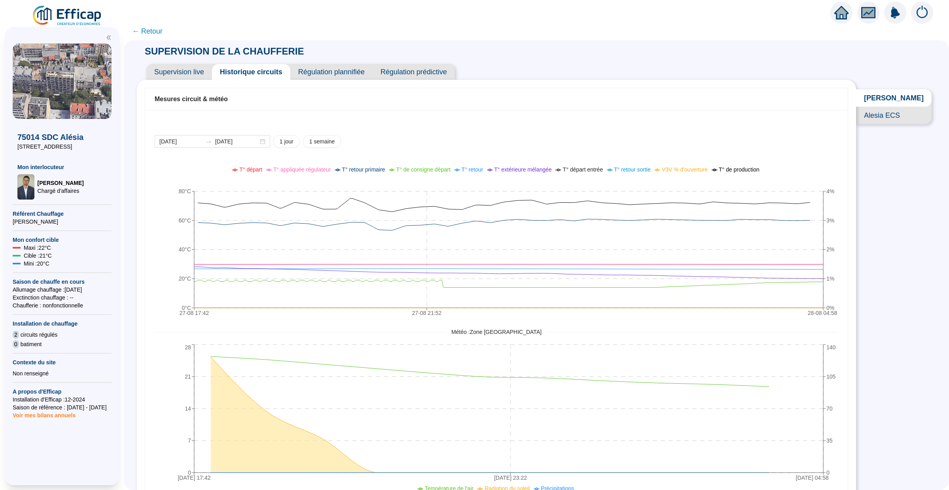
click at [321, 74] on span "Régulation plannifiée" at bounding box center [331, 72] width 82 height 16
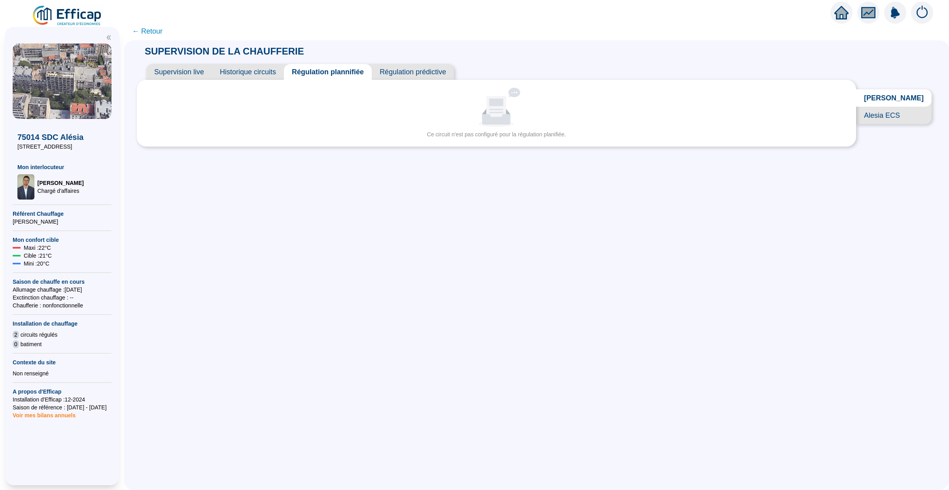
click at [429, 73] on span "Régulation prédictive" at bounding box center [413, 72] width 82 height 16
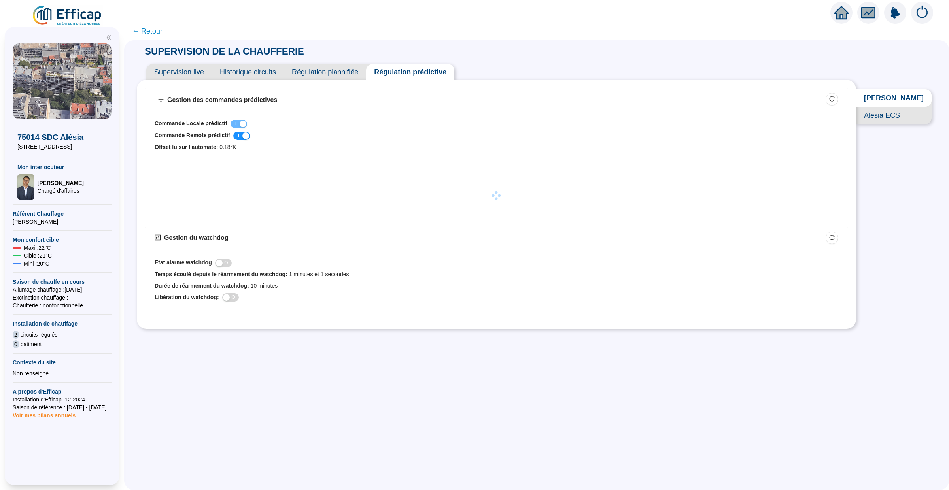
click at [260, 70] on span "Historique circuits" at bounding box center [248, 72] width 72 height 16
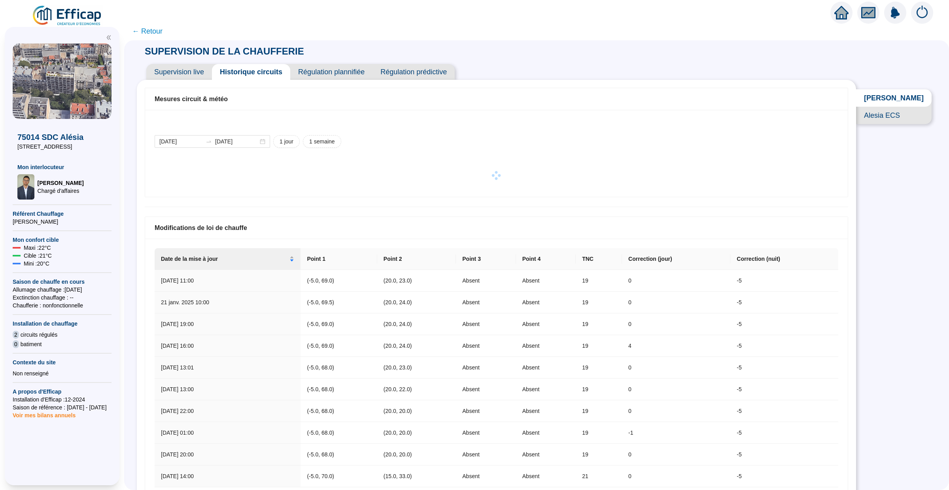
click at [194, 72] on span "Supervision live" at bounding box center [179, 72] width 66 height 16
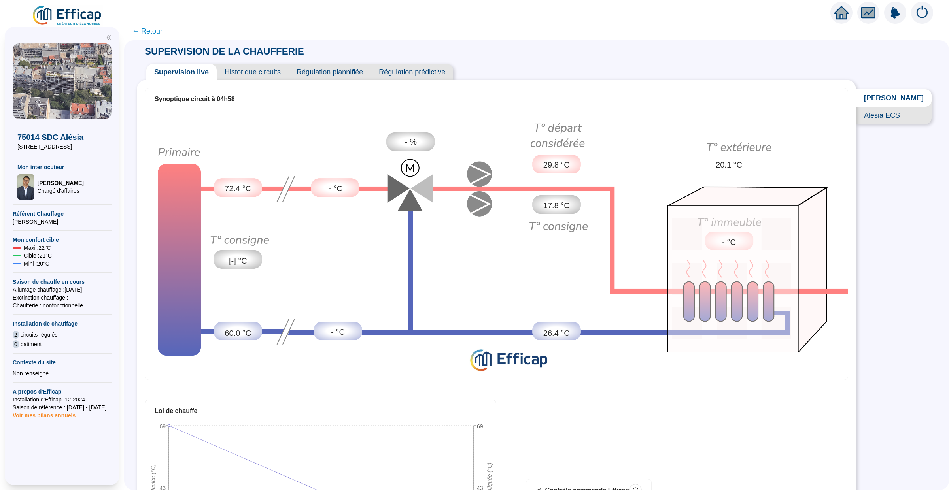
click at [885, 117] on span "Alesia ECS" at bounding box center [893, 115] width 75 height 17
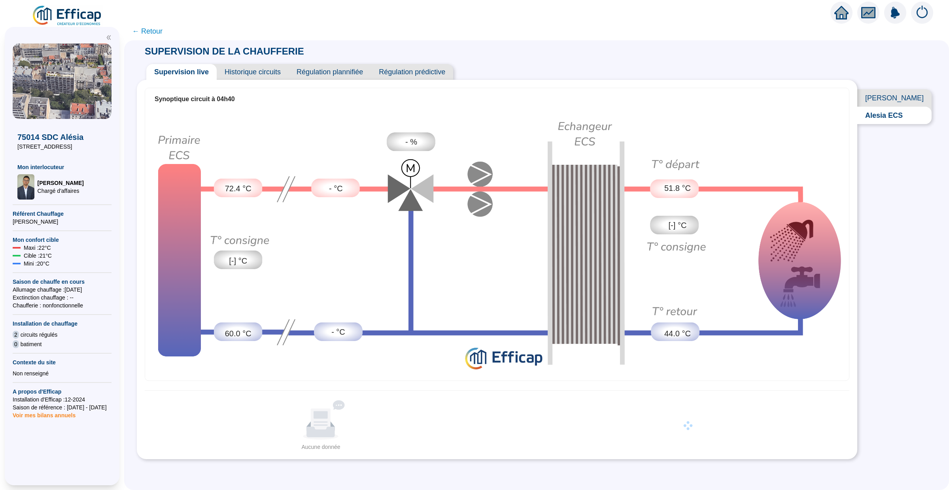
click at [144, 30] on span "← Retour" at bounding box center [147, 31] width 30 height 11
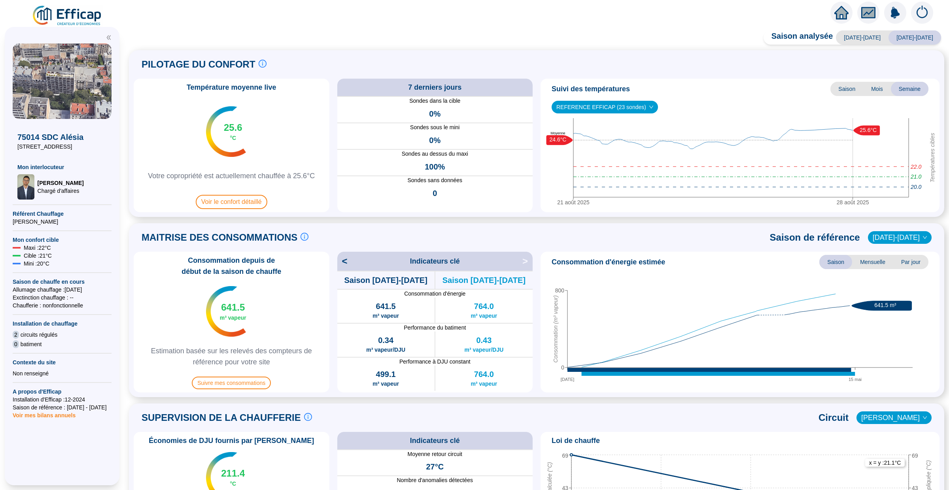
click at [921, 16] on img at bounding box center [922, 13] width 22 height 22
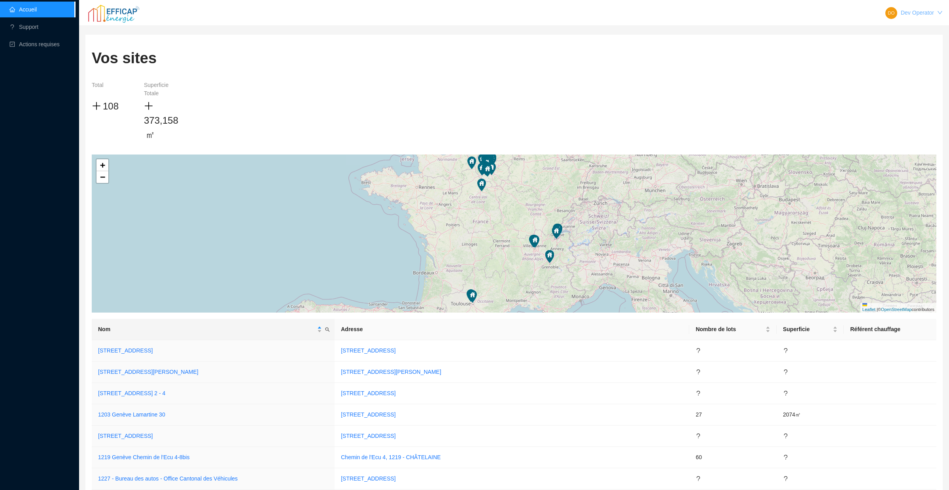
click at [905, 13] on link "Dev Operator" at bounding box center [916, 12] width 33 height 6
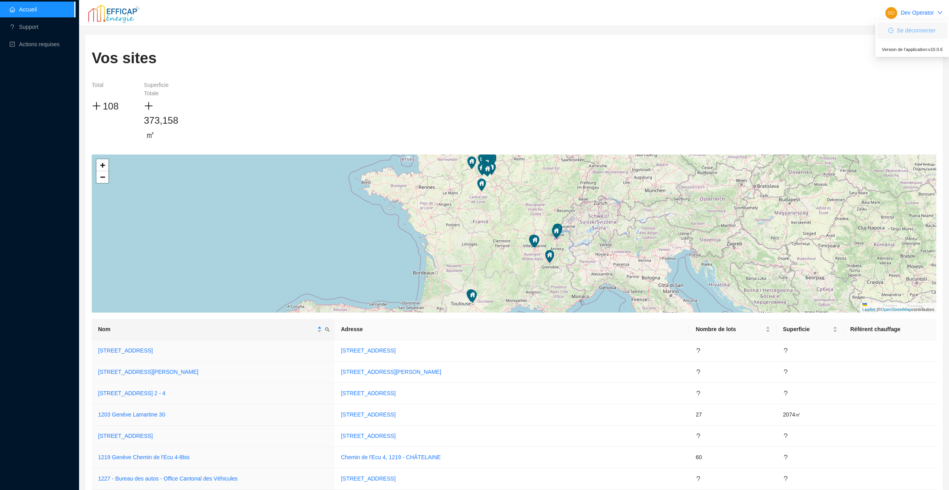
click at [907, 29] on span "Se déconnecter" at bounding box center [915, 30] width 39 height 8
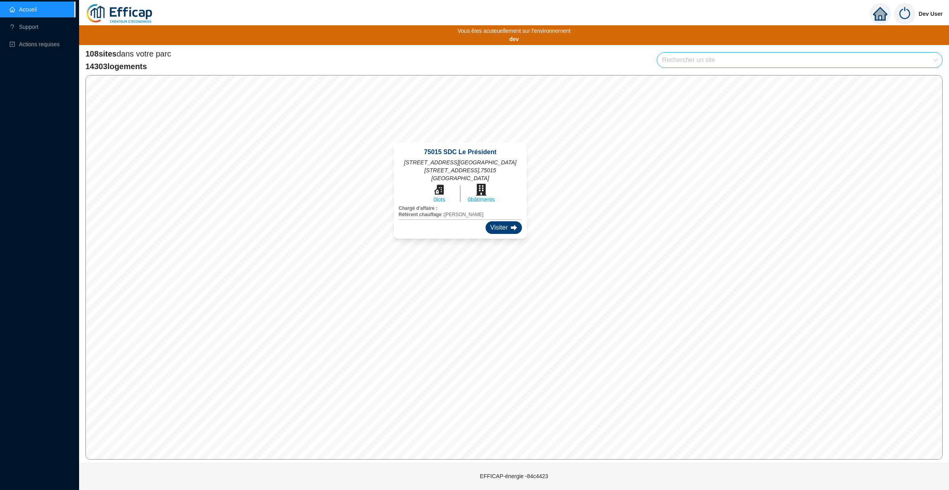
click at [494, 221] on div "Visiter" at bounding box center [503, 227] width 36 height 13
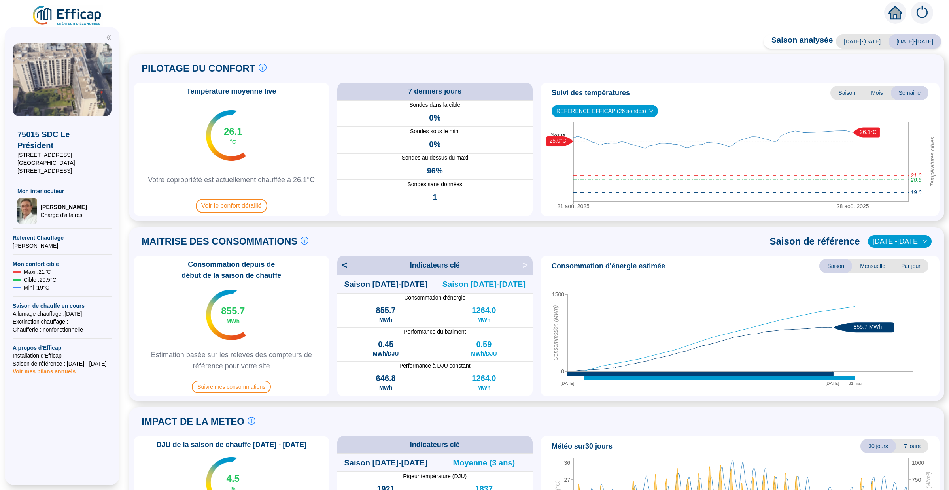
click at [871, 40] on span "2023-2024" at bounding box center [862, 41] width 53 height 14
click at [894, 9] on icon "home" at bounding box center [895, 12] width 14 height 11
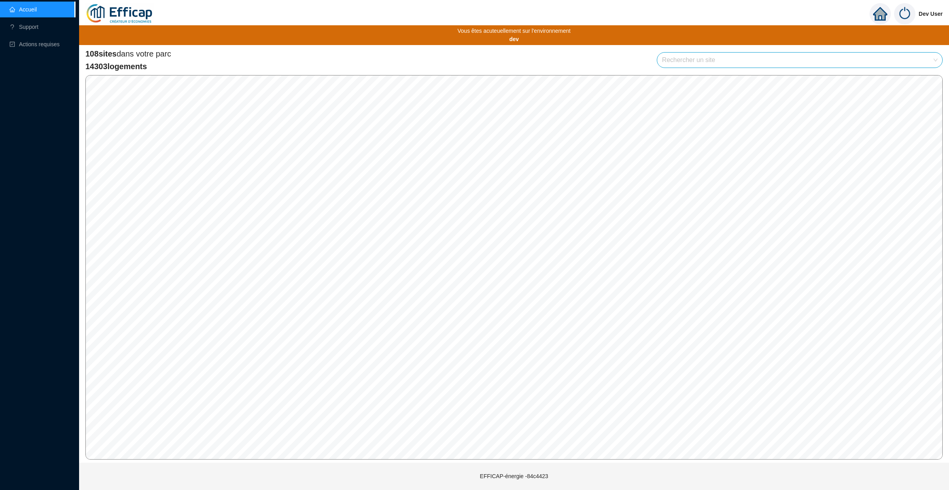
click at [899, 13] on img at bounding box center [904, 13] width 21 height 21
